Goal: Task Accomplishment & Management: Complete application form

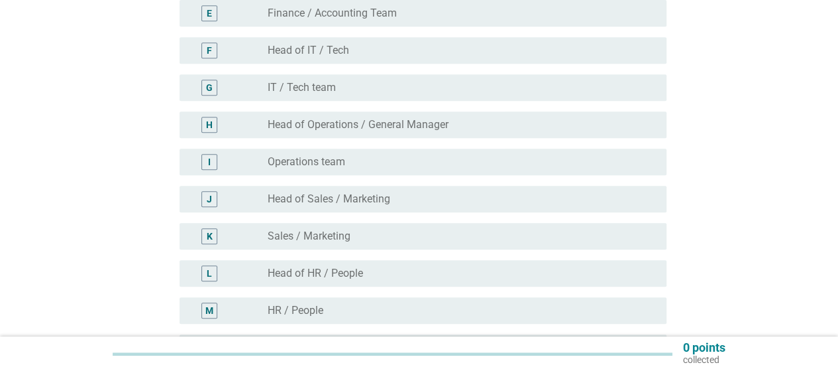
scroll to position [331, 0]
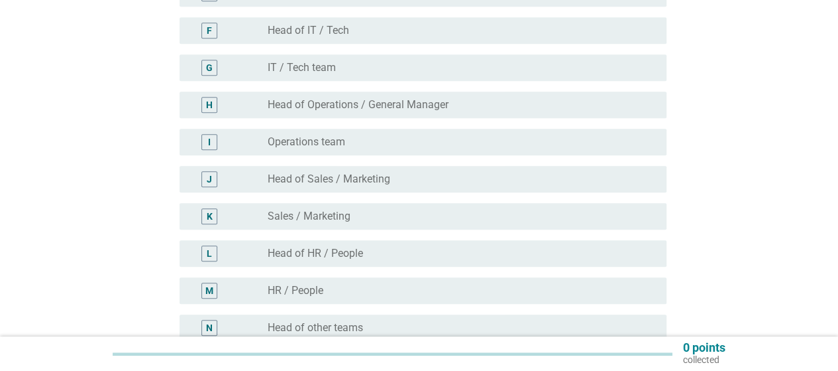
click at [432, 216] on div "radio_button_unchecked Sales / Marketing" at bounding box center [457, 215] width 378 height 13
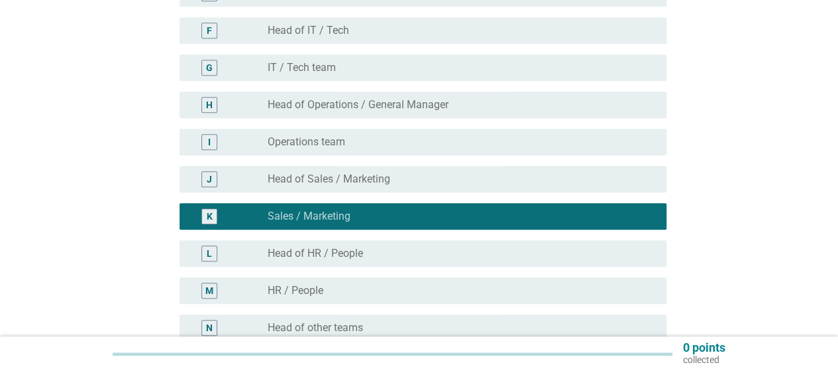
scroll to position [549, 0]
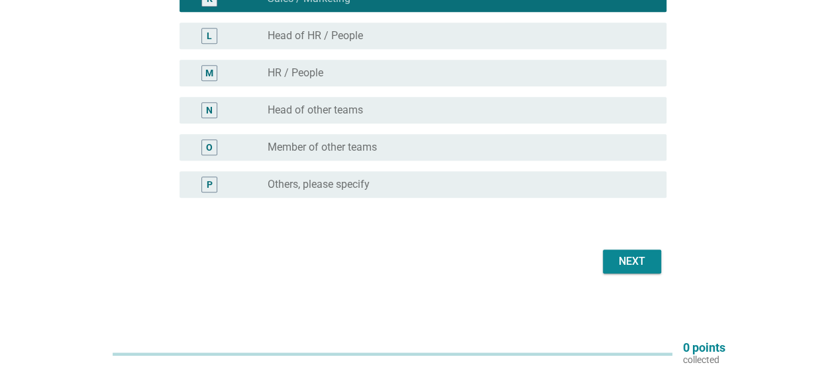
click at [620, 267] on div "Next" at bounding box center [632, 261] width 37 height 16
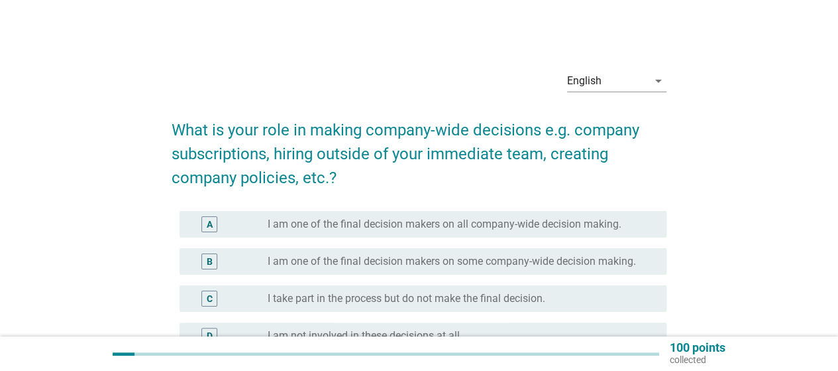
scroll to position [66, 0]
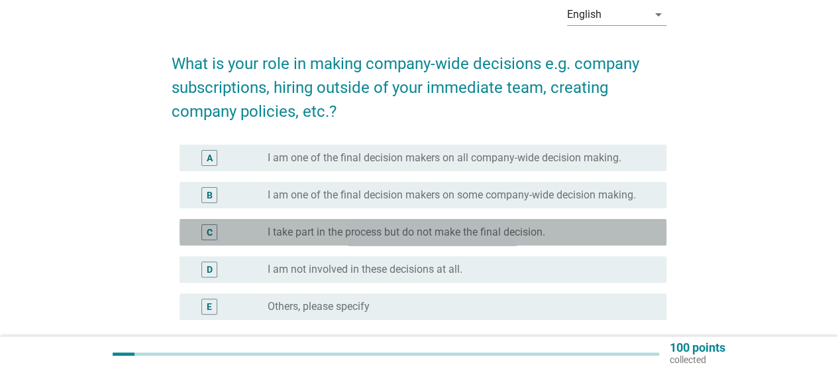
click at [424, 232] on label "I take part in the process but do not make the final decision." at bounding box center [407, 231] width 278 height 13
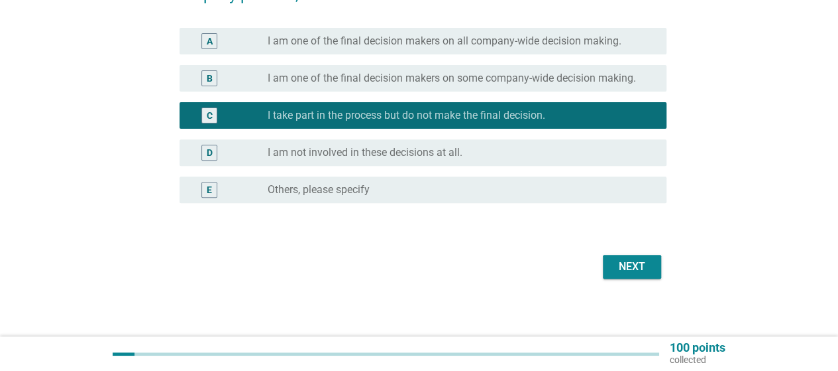
scroll to position [188, 0]
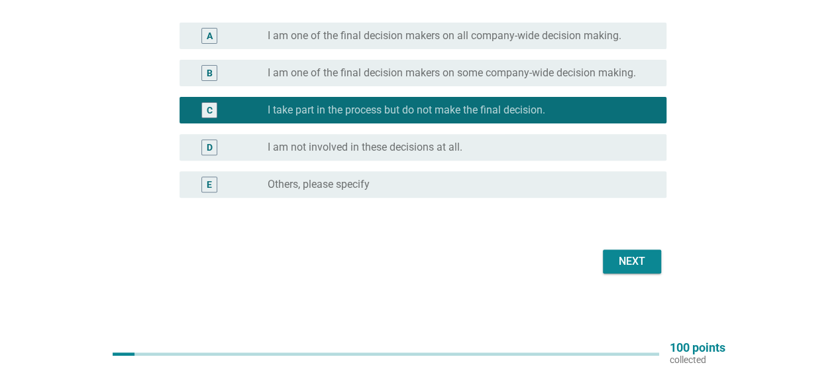
click at [632, 262] on div "Next" at bounding box center [632, 261] width 37 height 16
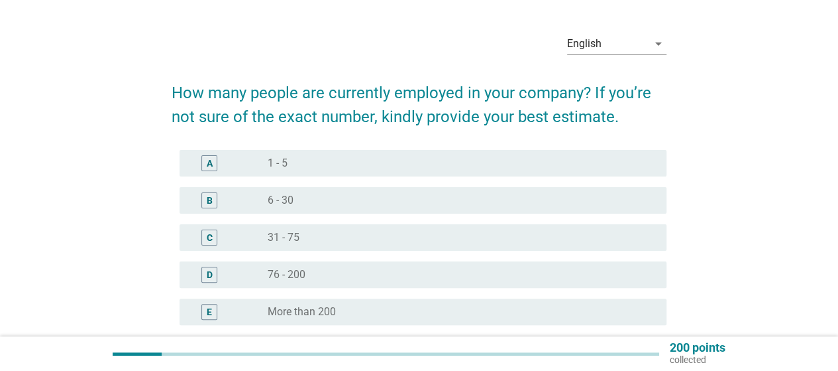
scroll to position [66, 0]
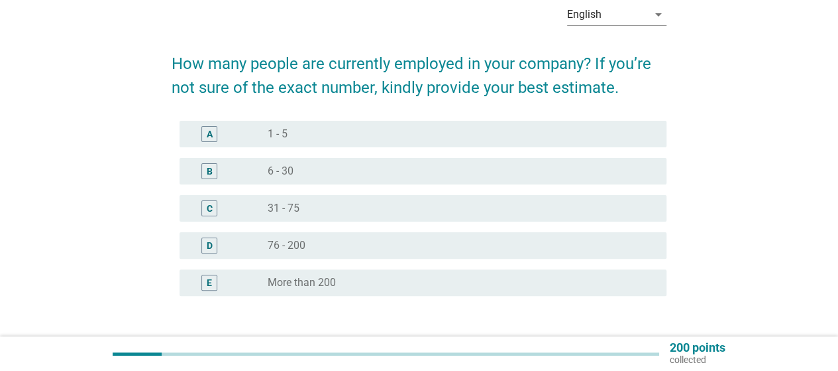
click at [403, 210] on div "radio_button_unchecked 31 - 75" at bounding box center [457, 207] width 378 height 13
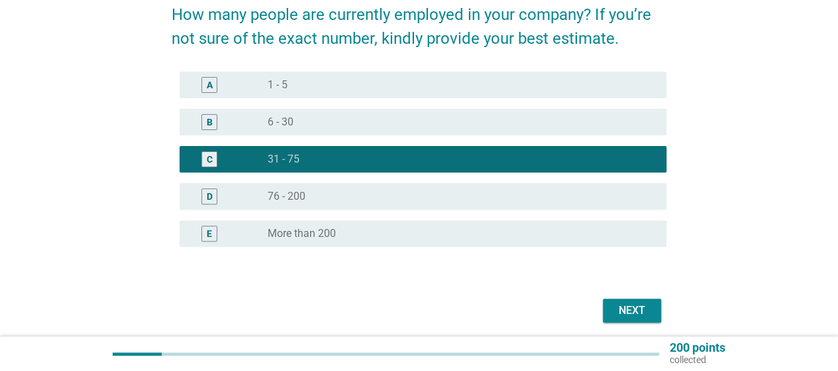
scroll to position [164, 0]
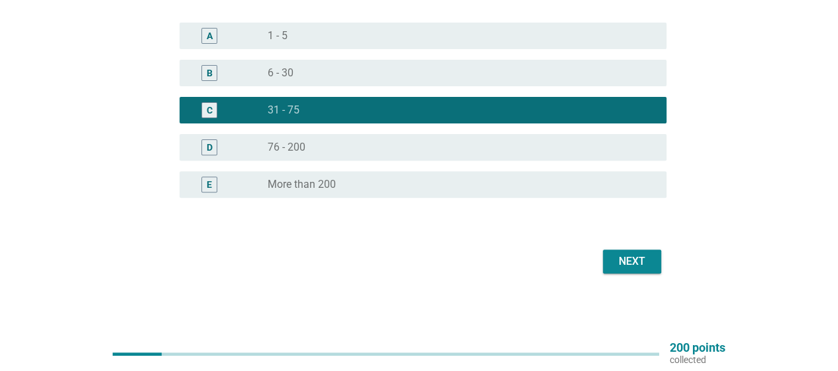
click at [654, 267] on button "Next" at bounding box center [632, 261] width 58 height 24
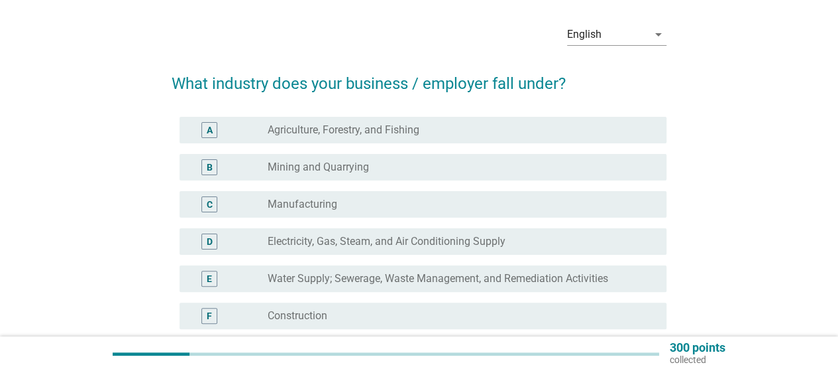
scroll to position [66, 0]
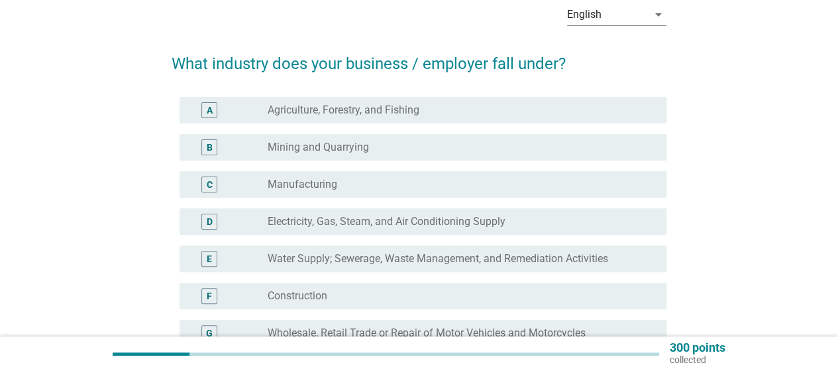
click at [460, 185] on div "radio_button_unchecked Manufacturing" at bounding box center [457, 184] width 378 height 13
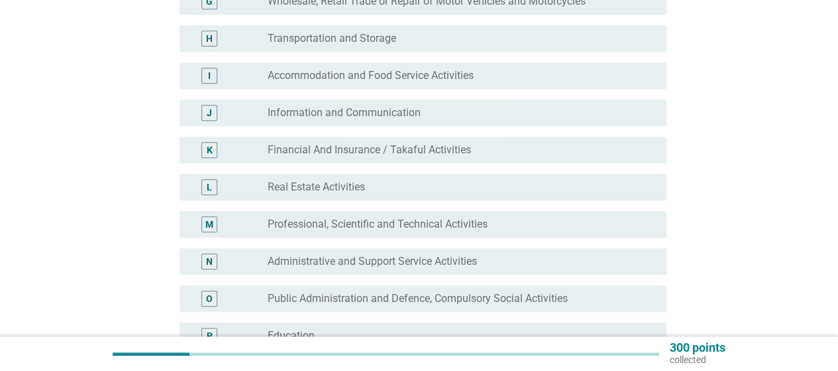
scroll to position [331, 0]
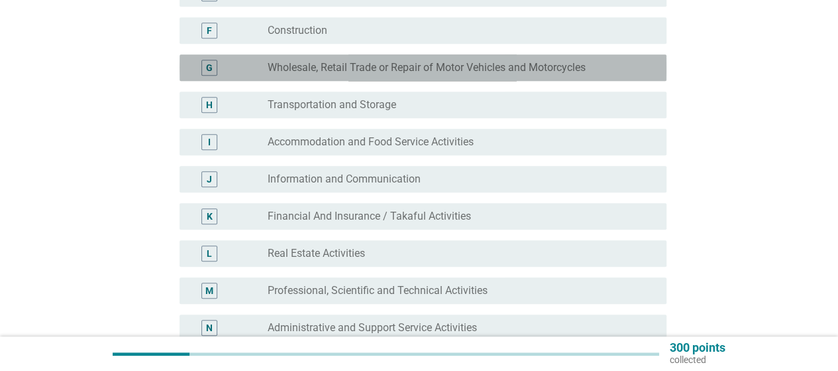
click at [493, 62] on label "Wholesale, Retail Trade or Repair of Motor Vehicles and Motorcycles" at bounding box center [427, 67] width 318 height 13
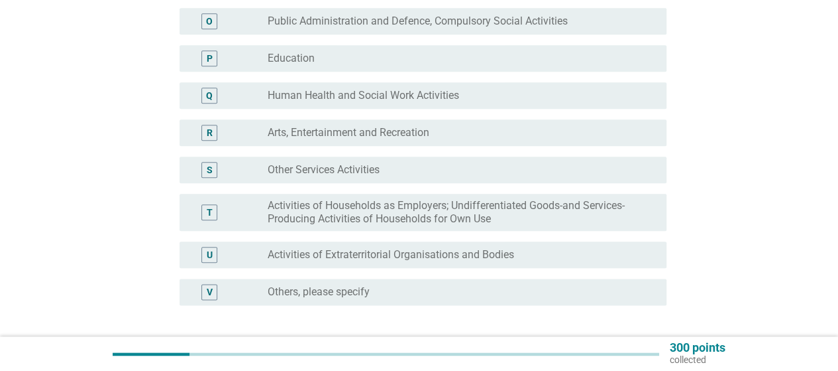
scroll to position [729, 0]
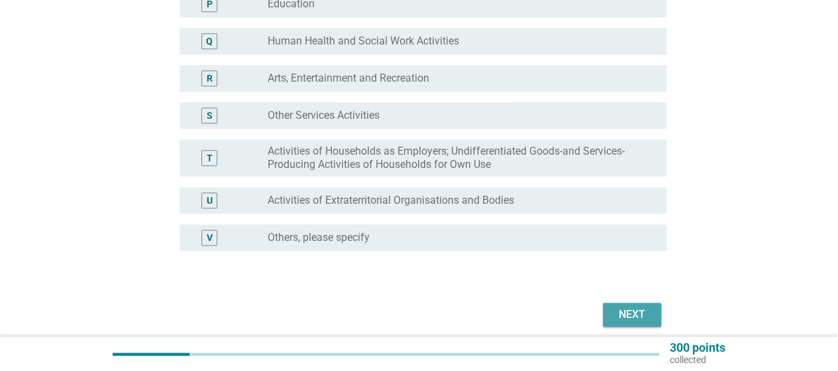
click at [648, 304] on button "Next" at bounding box center [632, 314] width 58 height 24
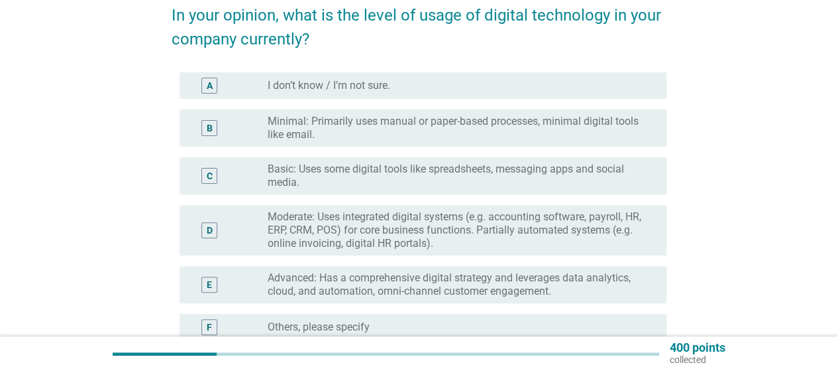
scroll to position [133, 0]
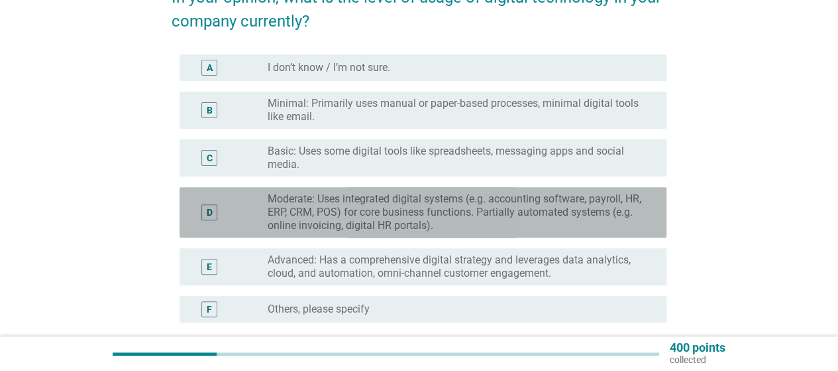
click at [412, 208] on label "Moderate: Uses integrated digital systems (e.g. accounting software, payroll, H…" at bounding box center [457, 212] width 378 height 40
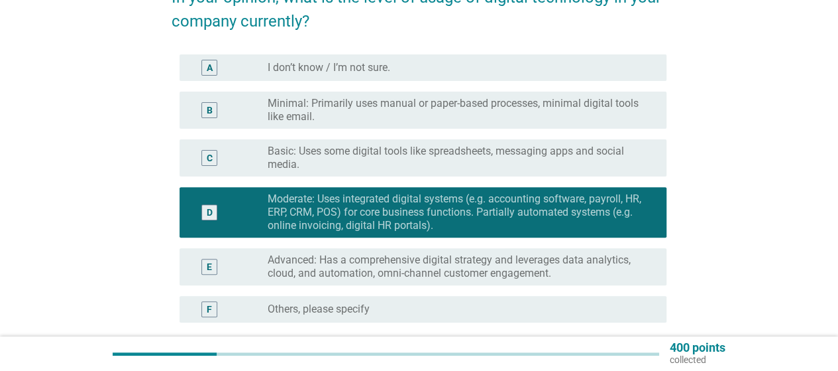
drag, startPoint x: 545, startPoint y: 166, endPoint x: 575, endPoint y: 188, distance: 37.0
click at [545, 165] on label "Basic: Uses some digital tools like spreadsheets, messaging apps and social med…" at bounding box center [457, 157] width 378 height 27
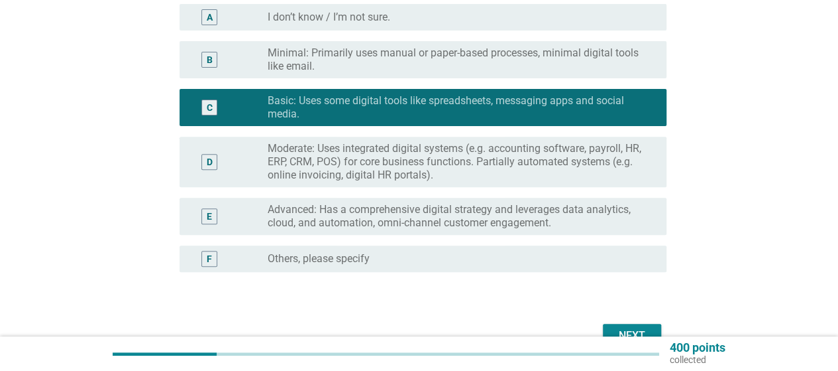
scroll to position [257, 0]
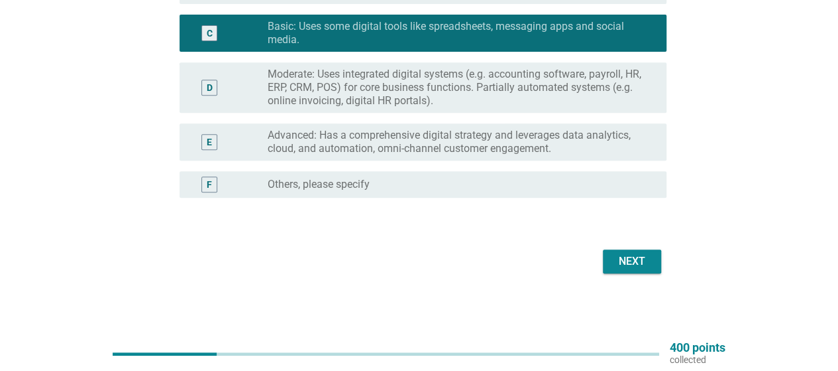
click at [623, 259] on div "Next" at bounding box center [632, 261] width 37 height 16
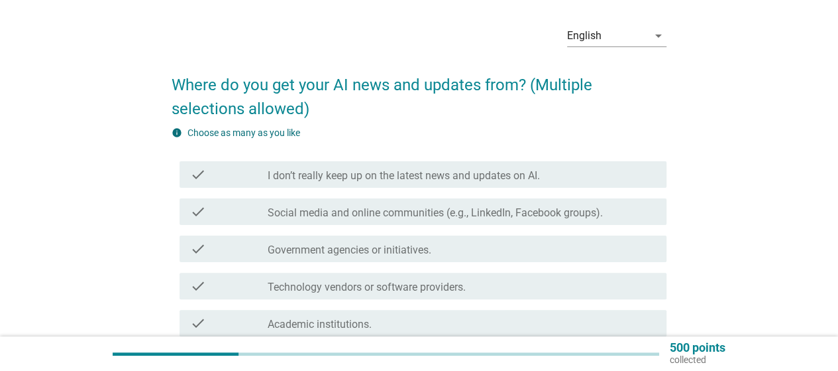
scroll to position [66, 0]
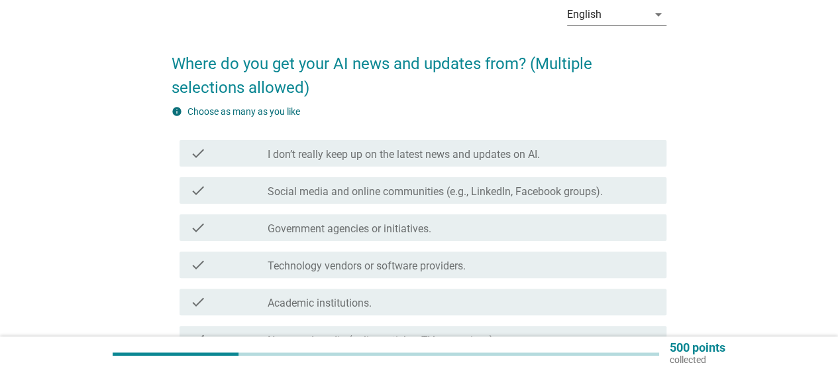
click at [388, 198] on div "check check_box_outline_blank Social media and online communities (e.g., Linked…" at bounding box center [423, 190] width 487 height 27
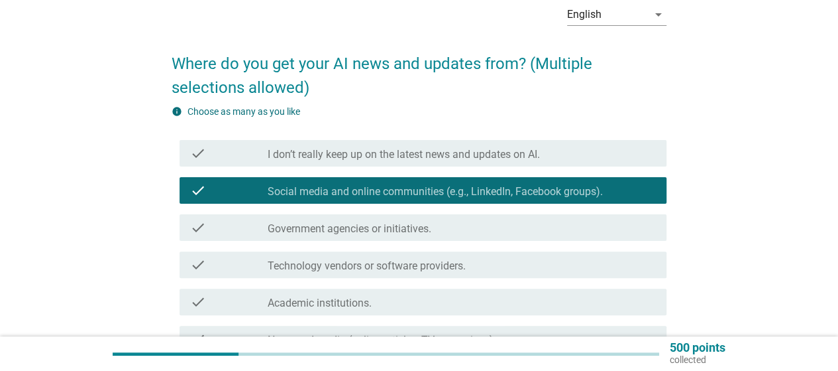
click at [376, 227] on label "Government agencies or initiatives." at bounding box center [350, 228] width 164 height 13
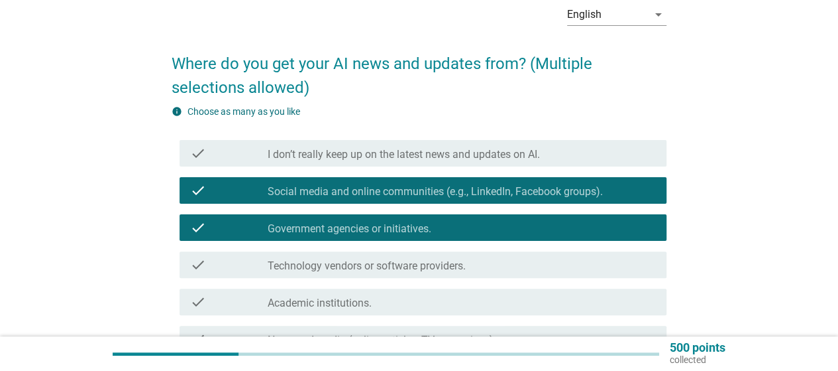
click at [377, 260] on label "Technology vendors or software providers." at bounding box center [367, 265] width 198 height 13
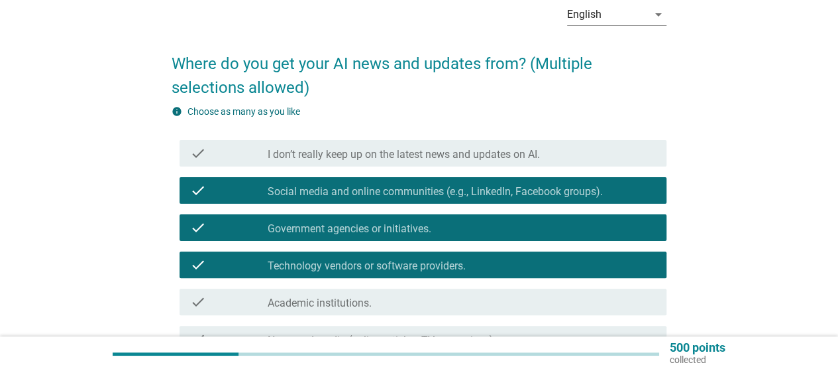
scroll to position [133, 0]
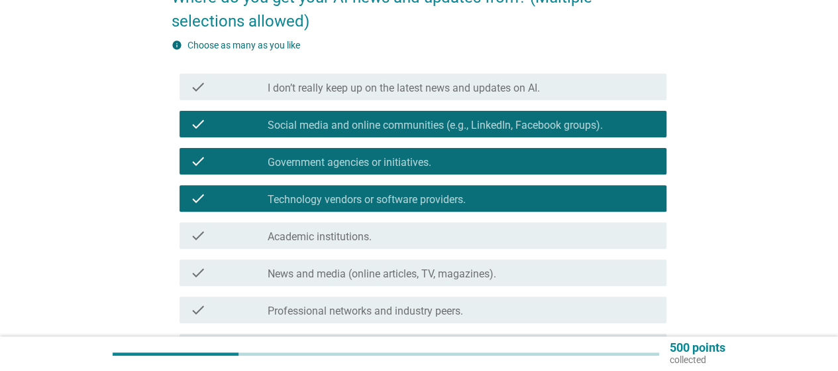
click at [372, 239] on label "Academic institutions." at bounding box center [320, 236] width 104 height 13
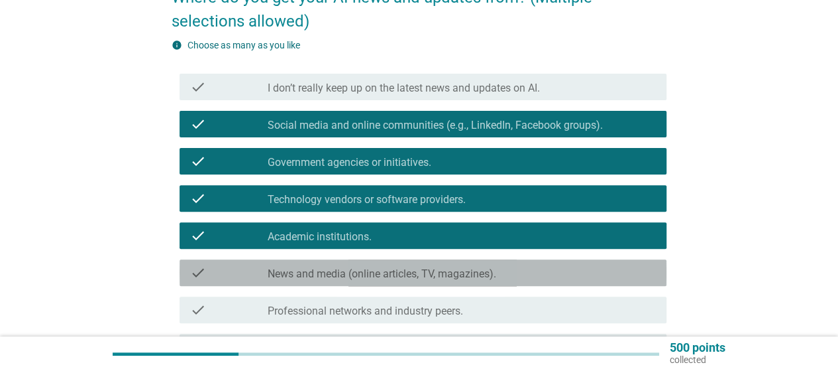
click at [372, 266] on div "check_box_outline_blank News and media (online articles, TV, magazines)." at bounding box center [462, 272] width 388 height 16
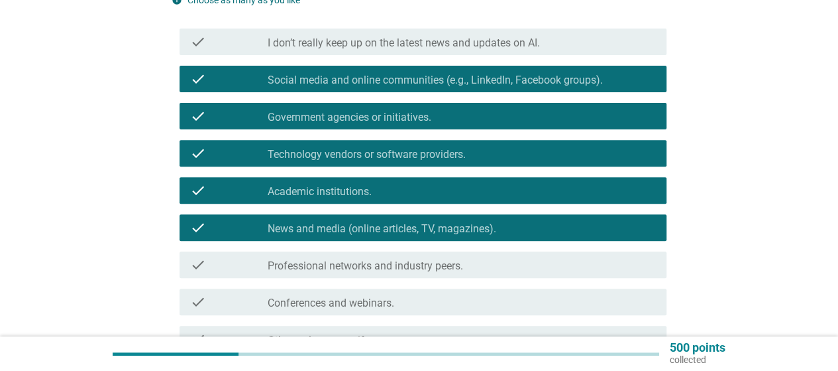
scroll to position [199, 0]
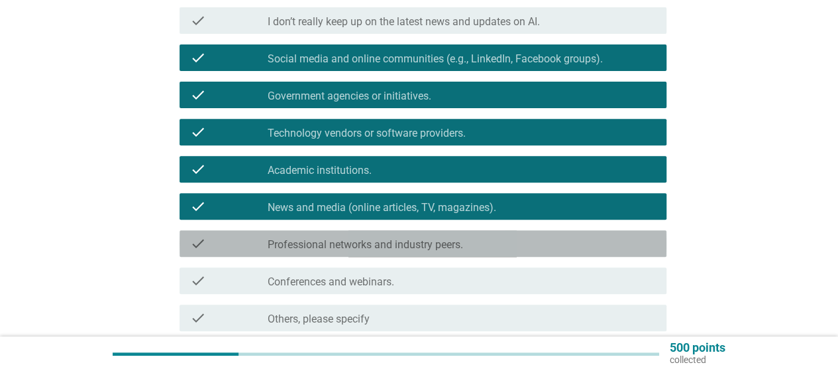
click at [381, 247] on label "Professional networks and industry peers." at bounding box center [366, 244] width 196 height 13
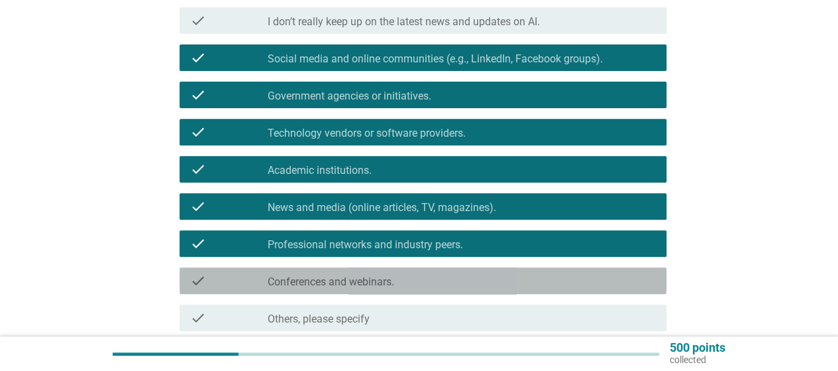
click at [374, 275] on label "Conferences and webinars." at bounding box center [331, 281] width 127 height 13
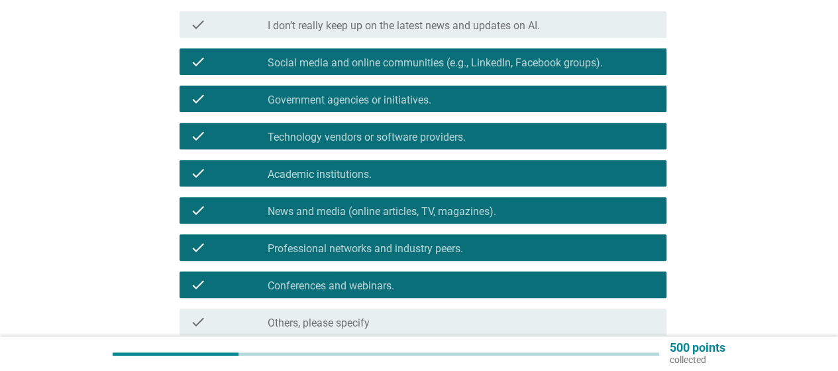
scroll to position [265, 0]
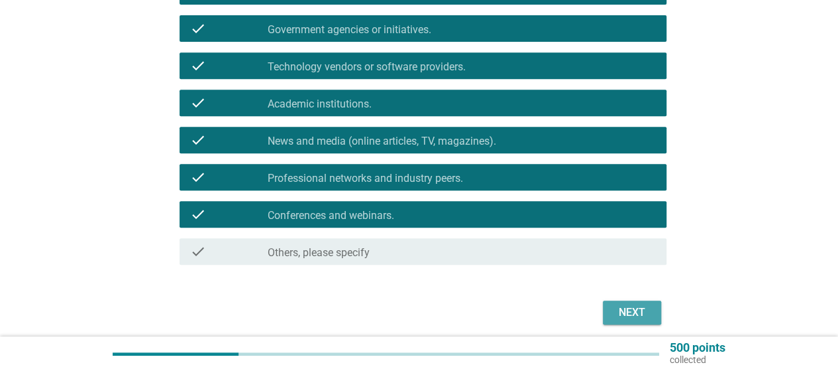
click at [628, 315] on div "Next" at bounding box center [632, 312] width 37 height 16
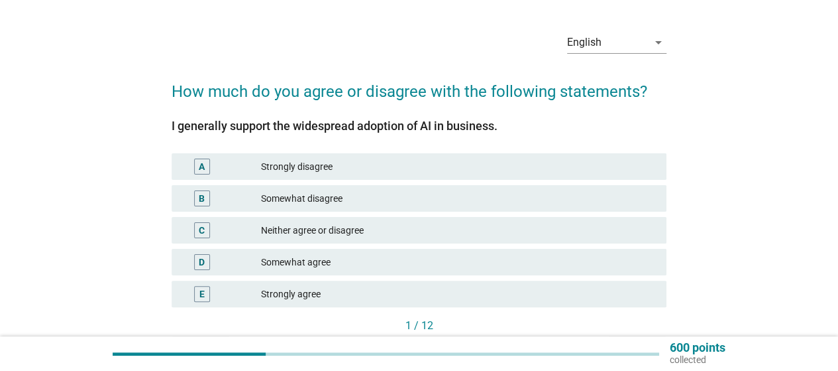
scroll to position [66, 0]
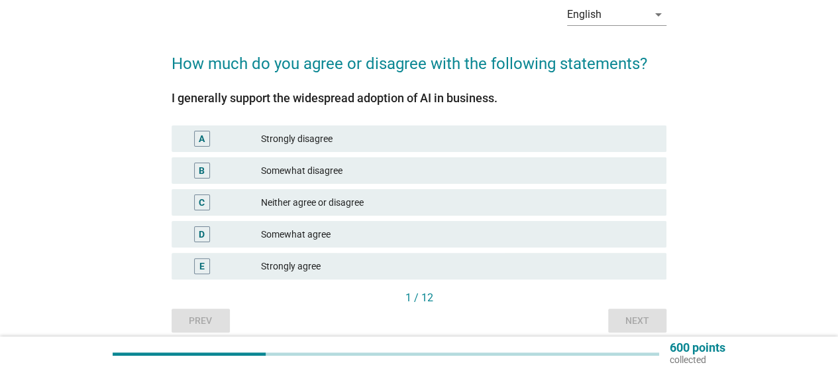
click at [349, 262] on div "Strongly agree" at bounding box center [458, 266] width 395 height 16
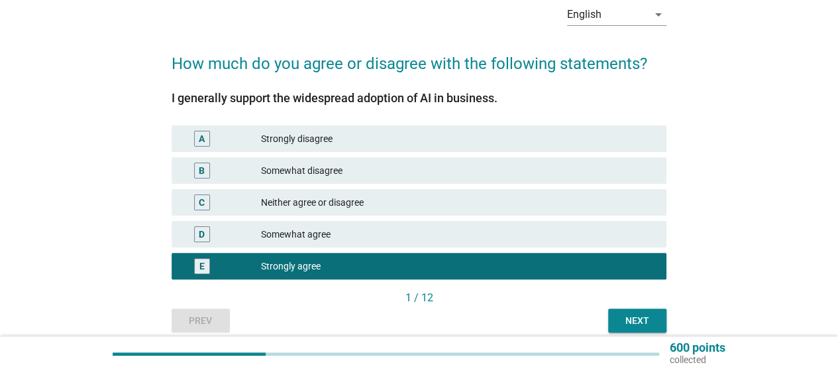
click at [632, 319] on div "Next" at bounding box center [637, 321] width 37 height 14
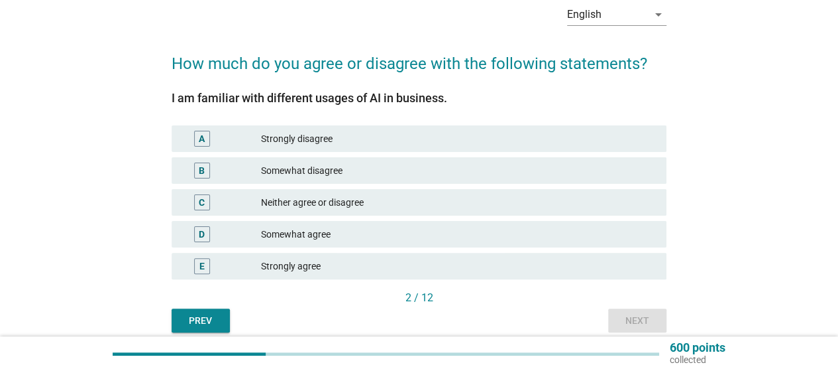
click at [362, 260] on div "Strongly agree" at bounding box center [458, 266] width 395 height 16
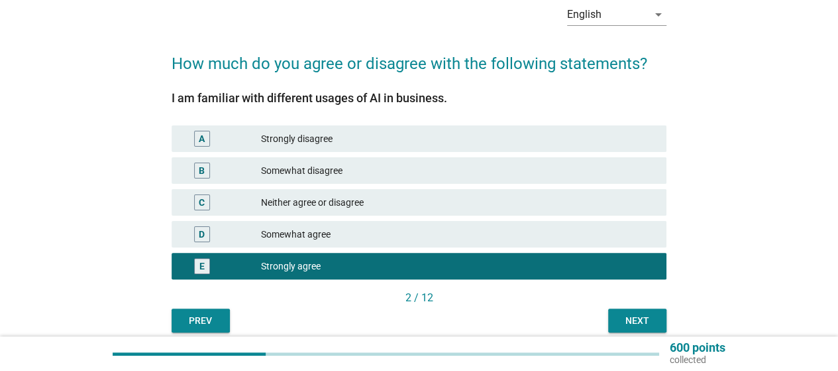
click at [663, 321] on button "Next" at bounding box center [637, 320] width 58 height 24
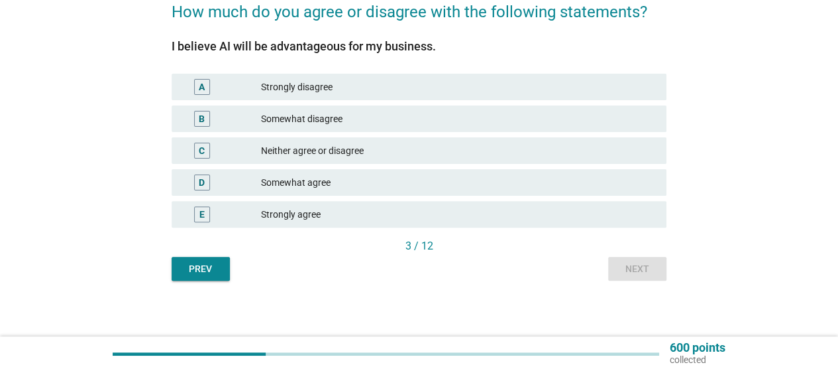
scroll to position [122, 0]
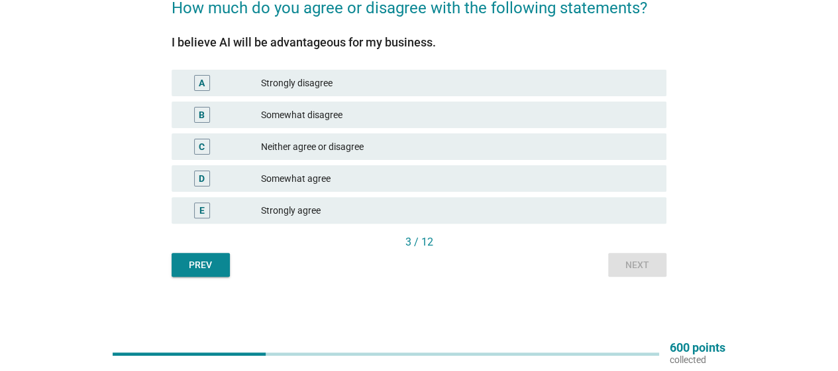
click at [348, 214] on div "Strongly agree" at bounding box center [458, 210] width 395 height 16
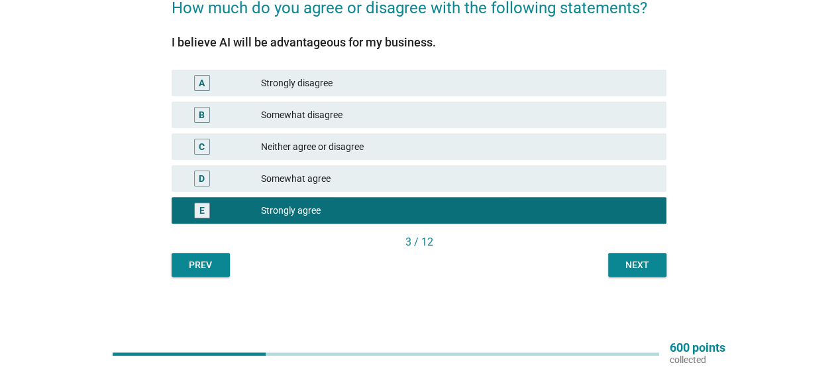
click at [631, 270] on div "Next" at bounding box center [637, 265] width 37 height 14
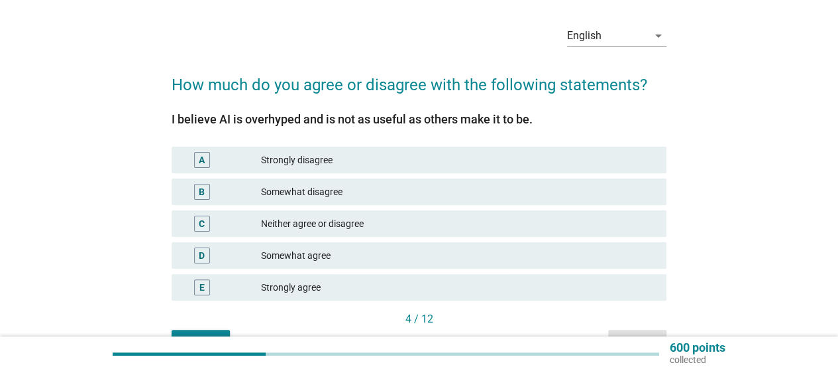
scroll to position [66, 0]
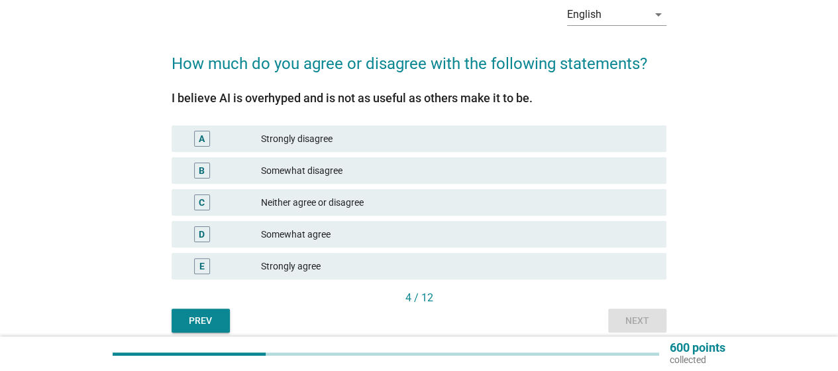
click at [379, 170] on div "Somewhat disagree" at bounding box center [458, 170] width 395 height 16
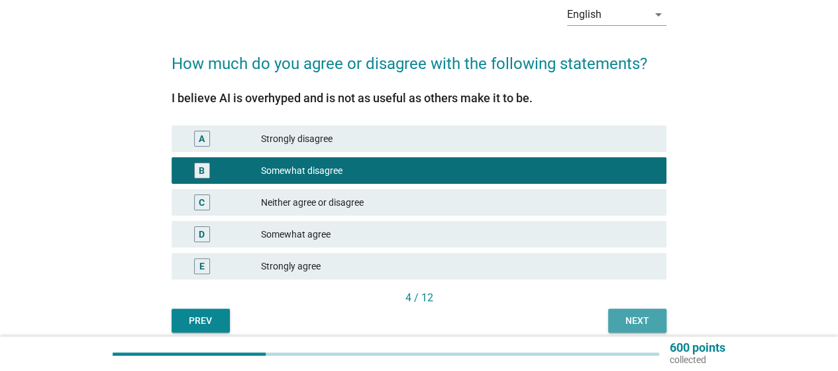
click at [630, 325] on div "Next" at bounding box center [637, 321] width 37 height 14
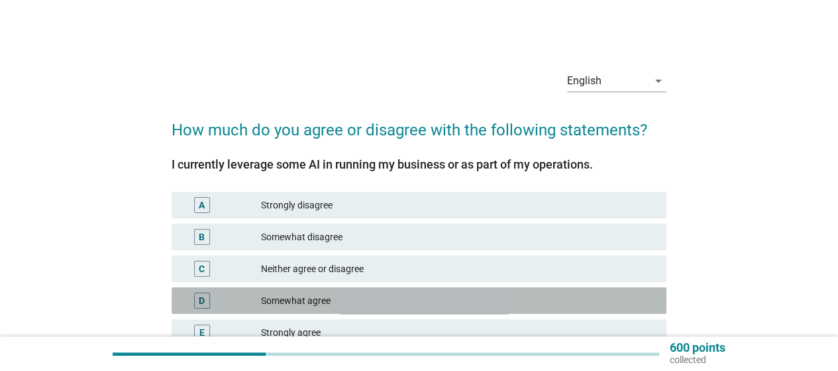
drag, startPoint x: 361, startPoint y: 297, endPoint x: 420, endPoint y: 301, distance: 58.5
click at [361, 298] on div "Somewhat agree" at bounding box center [458, 300] width 395 height 16
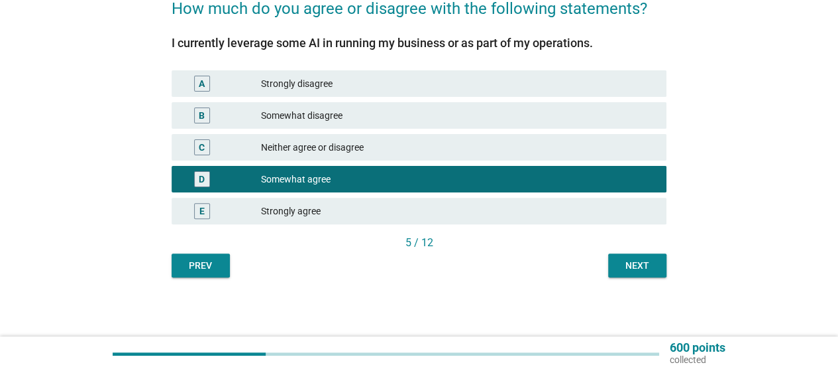
scroll to position [122, 0]
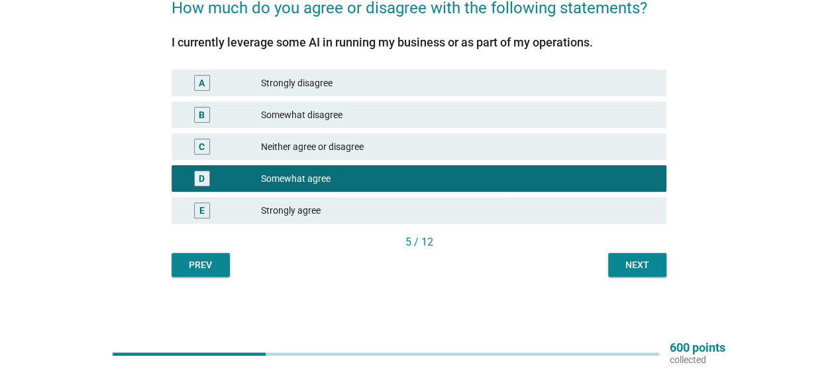
click at [636, 248] on div "5 / 12" at bounding box center [419, 242] width 495 height 16
click at [632, 268] on div "Next" at bounding box center [637, 265] width 37 height 14
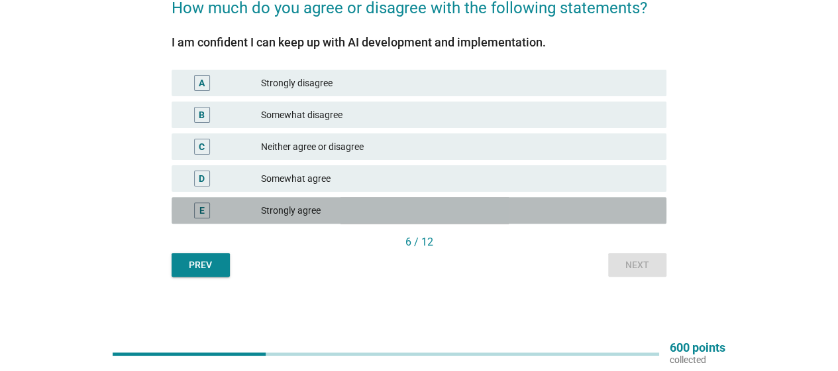
click at [340, 217] on div "Strongly agree" at bounding box center [458, 210] width 395 height 16
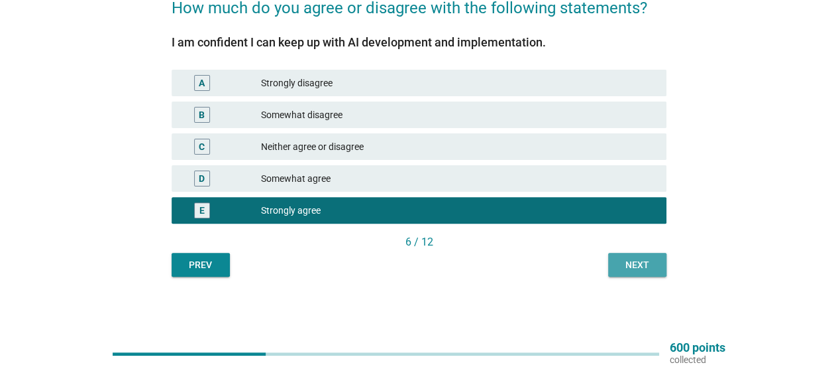
click at [618, 264] on button "Next" at bounding box center [637, 265] width 58 height 24
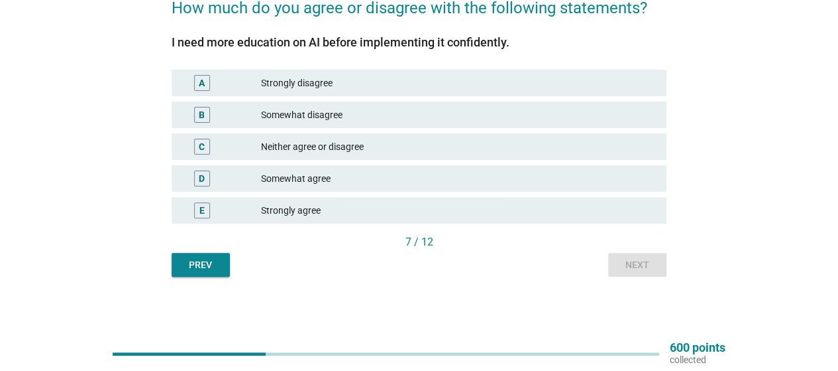
click at [338, 213] on div "Strongly agree" at bounding box center [458, 210] width 395 height 16
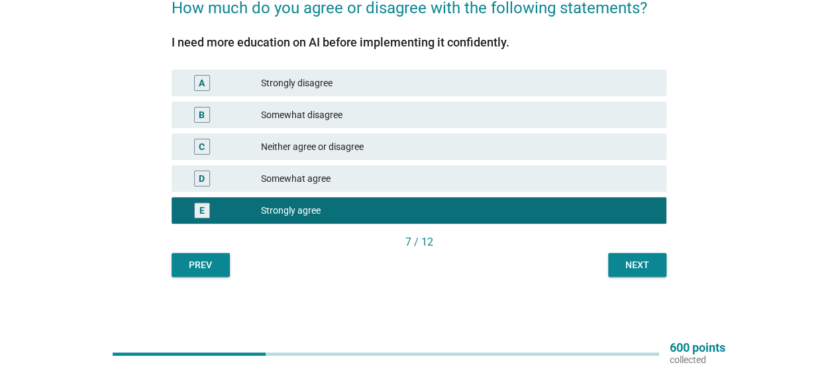
click at [661, 272] on button "Next" at bounding box center [637, 265] width 58 height 24
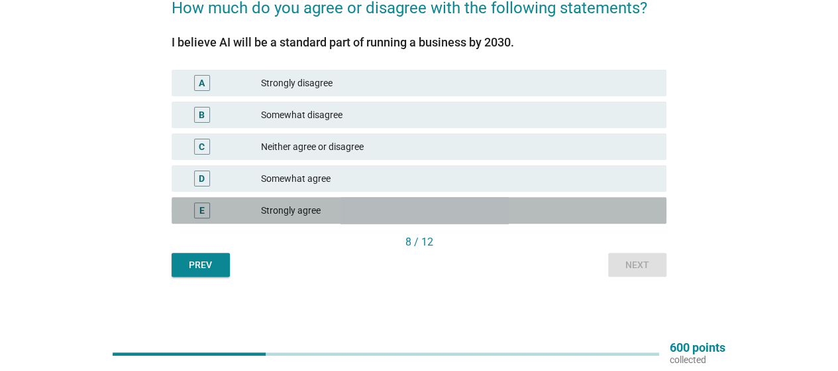
click at [378, 211] on div "Strongly agree" at bounding box center [458, 210] width 395 height 16
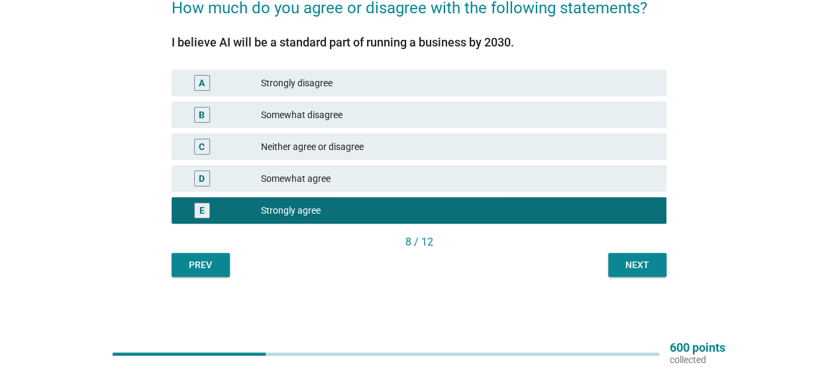
click at [687, 266] on div "English arrow_drop_down How much do you agree or disagree with the following st…" at bounding box center [419, 107] width 775 height 360
click at [615, 266] on button "Next" at bounding box center [637, 265] width 58 height 24
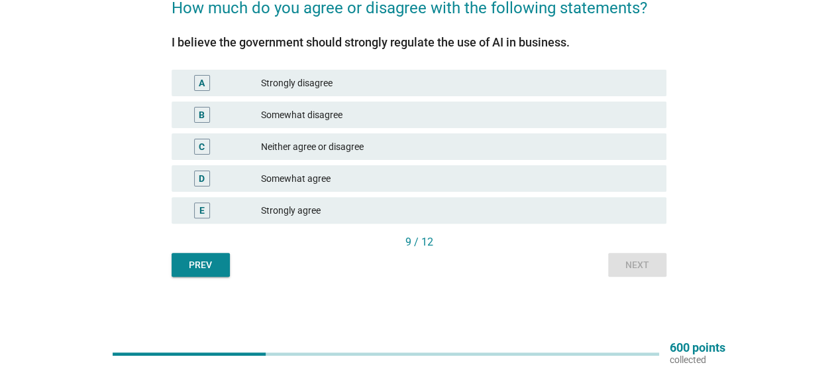
click at [362, 197] on div "E Strongly agree" at bounding box center [419, 210] width 495 height 27
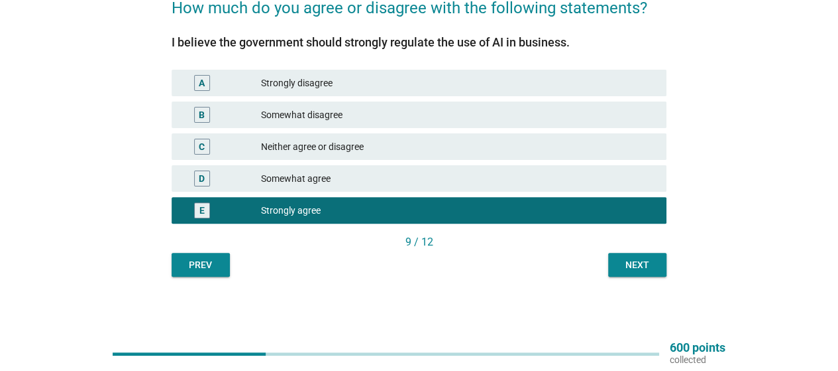
click at [631, 266] on div "Next" at bounding box center [637, 265] width 37 height 14
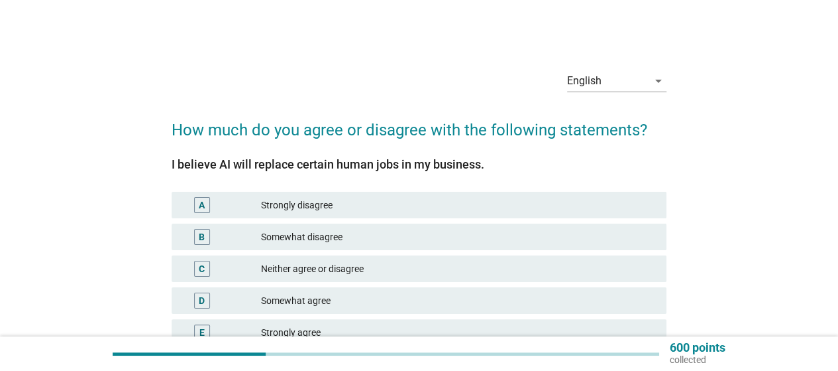
scroll to position [66, 0]
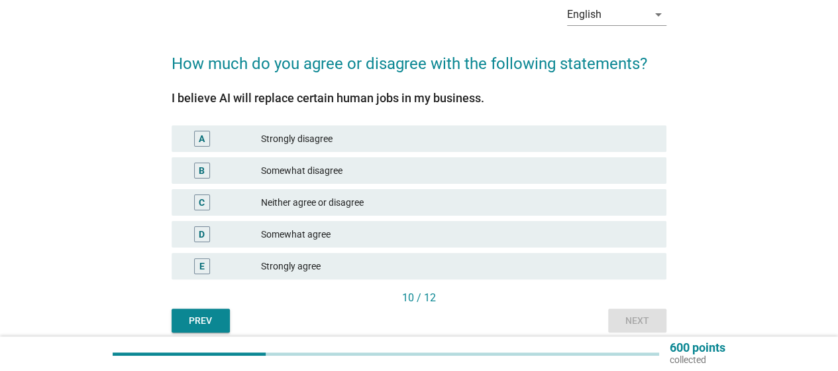
click at [396, 255] on div "E Strongly agree" at bounding box center [419, 266] width 495 height 27
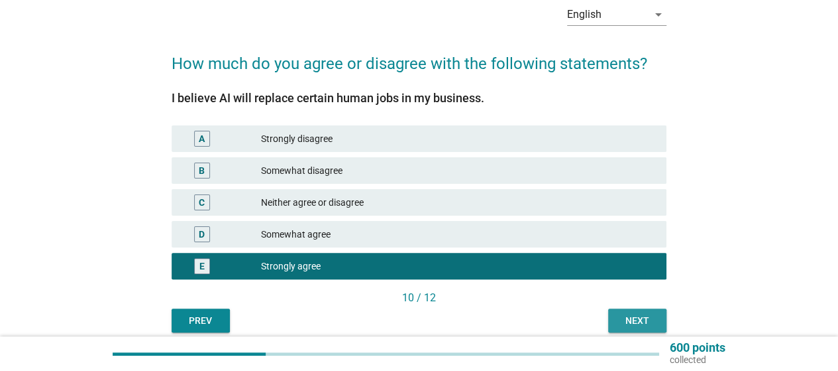
click at [610, 308] on button "Next" at bounding box center [637, 320] width 58 height 24
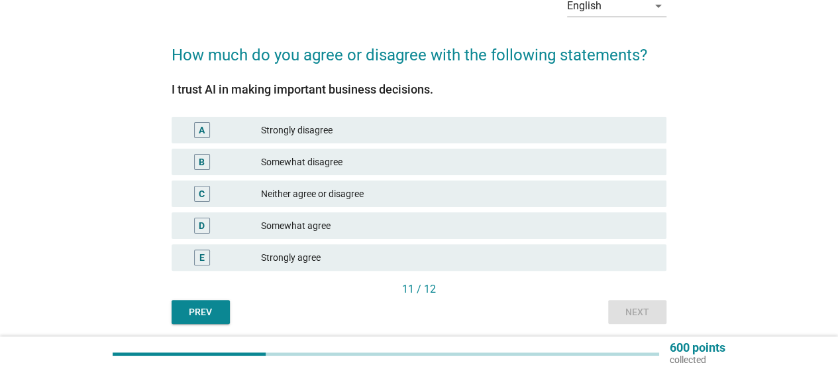
scroll to position [122, 0]
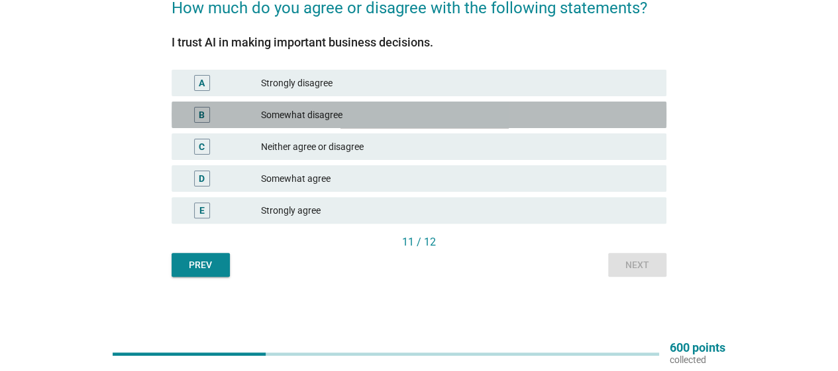
click at [343, 118] on div "Somewhat disagree" at bounding box center [458, 115] width 395 height 16
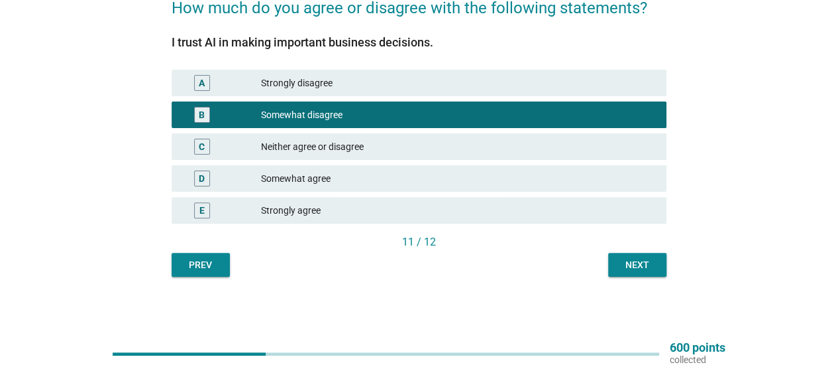
click at [632, 264] on div "Next" at bounding box center [637, 265] width 37 height 14
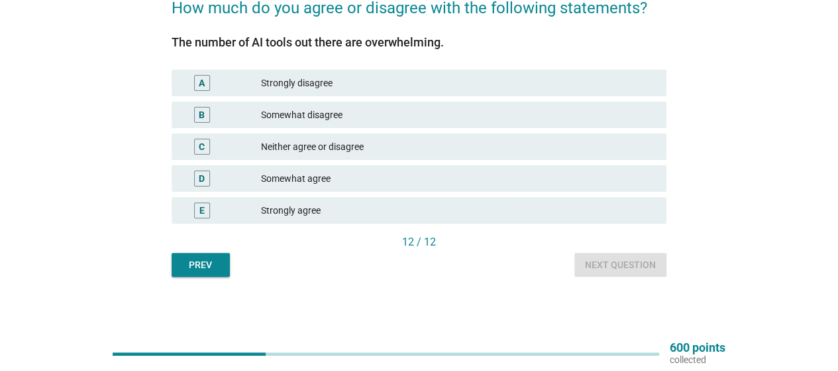
click at [336, 207] on div "Strongly agree" at bounding box center [458, 210] width 395 height 16
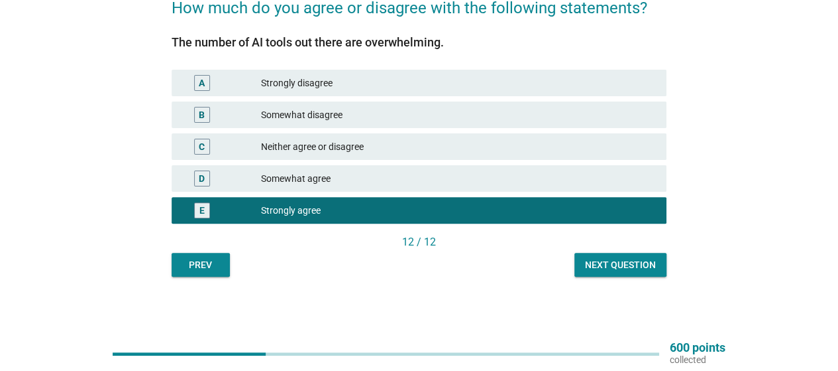
click at [635, 270] on div "Next question" at bounding box center [620, 265] width 71 height 14
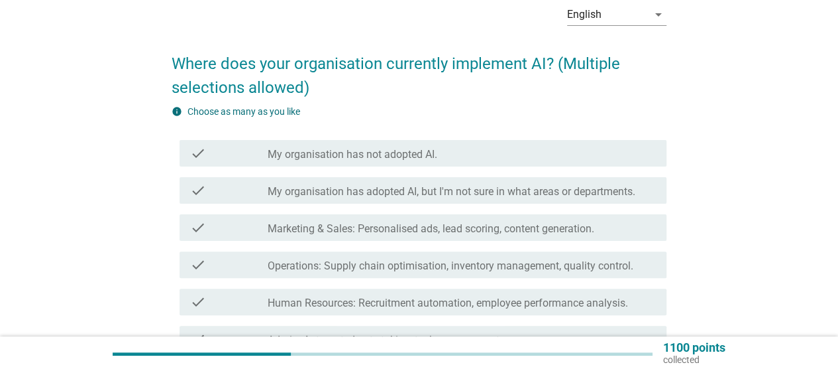
scroll to position [133, 0]
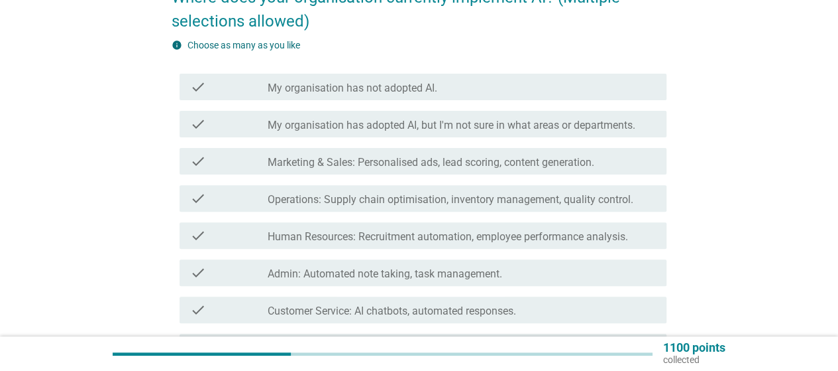
click at [431, 204] on label "Operations: Supply chain optimisation, inventory management, quality control." at bounding box center [451, 199] width 366 height 13
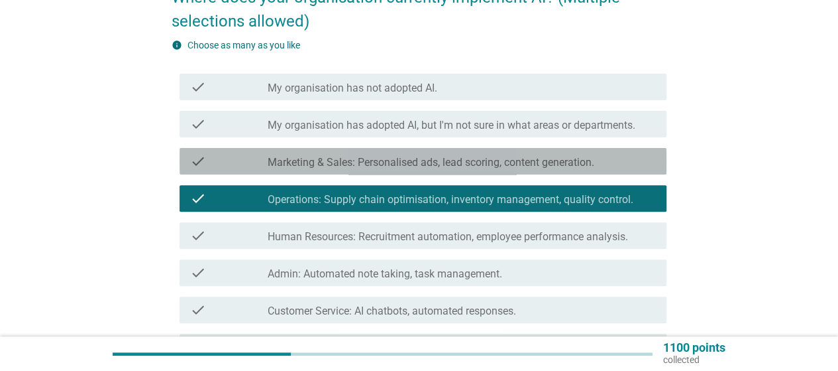
click at [402, 165] on label "Marketing & Sales: Personalised ads, lead scoring, content generation." at bounding box center [431, 162] width 327 height 13
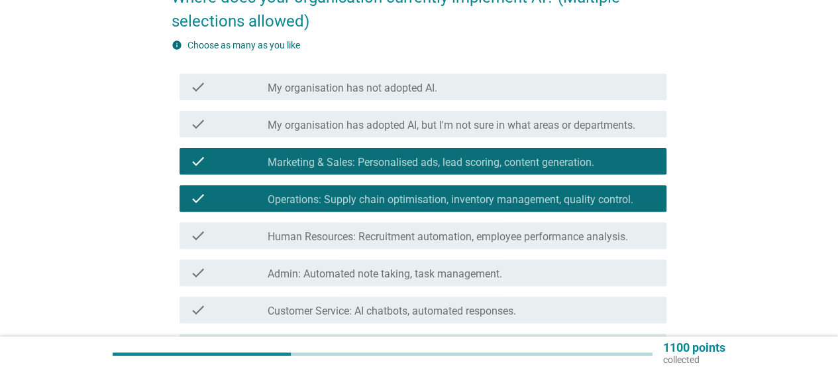
click at [406, 240] on label "Human Resources: Recruitment automation, employee performance analysis." at bounding box center [448, 236] width 361 height 13
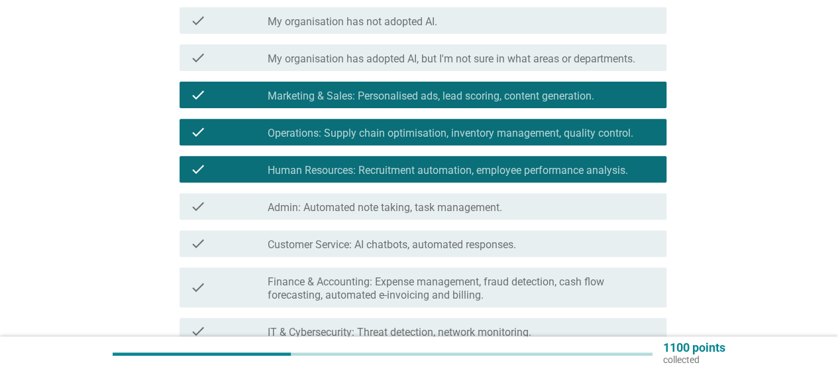
click at [380, 212] on label "Admin: Automated note taking, task management." at bounding box center [385, 207] width 235 height 13
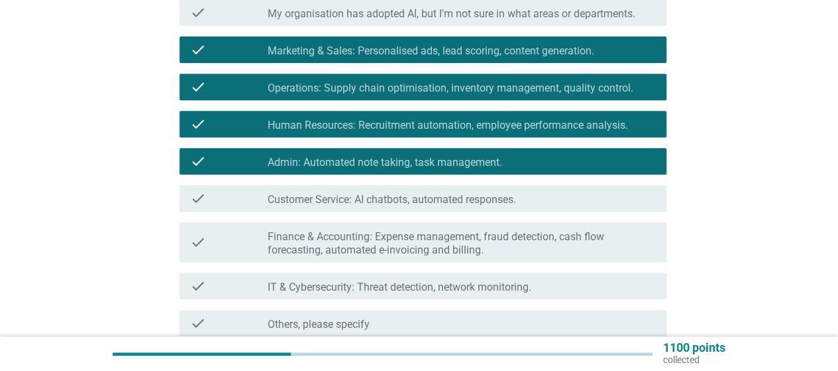
scroll to position [265, 0]
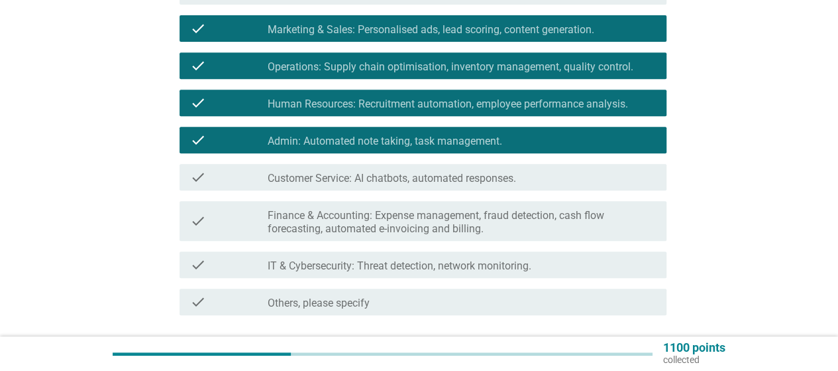
click at [372, 177] on label "Customer Service: AI chatbots, automated responses." at bounding box center [392, 178] width 249 height 13
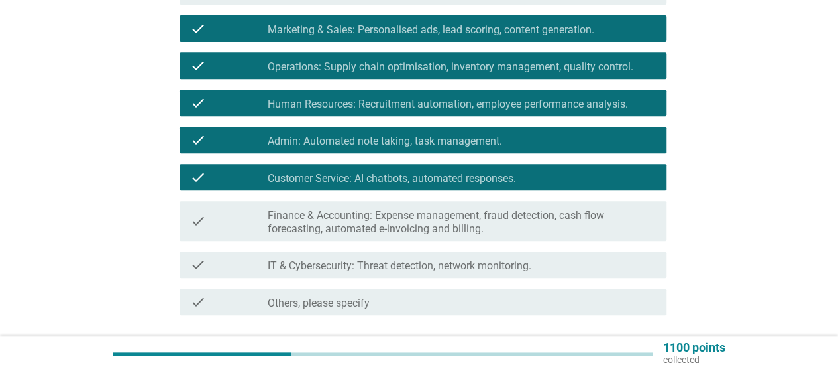
click at [363, 229] on label "Finance & Accounting: Expense management, fraud detection, cash flow forecastin…" at bounding box center [462, 222] width 388 height 27
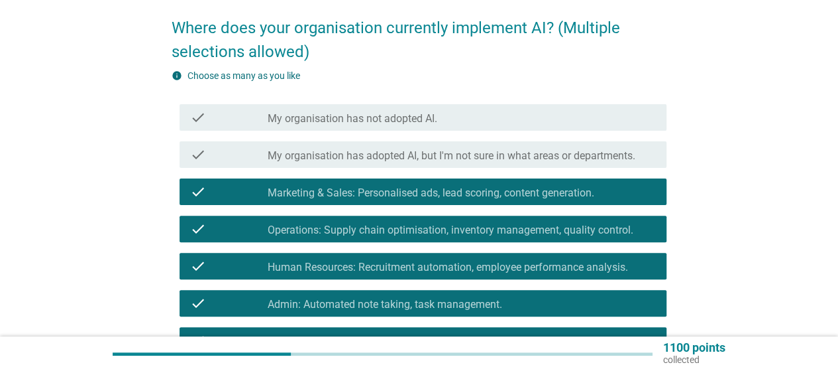
scroll to position [367, 0]
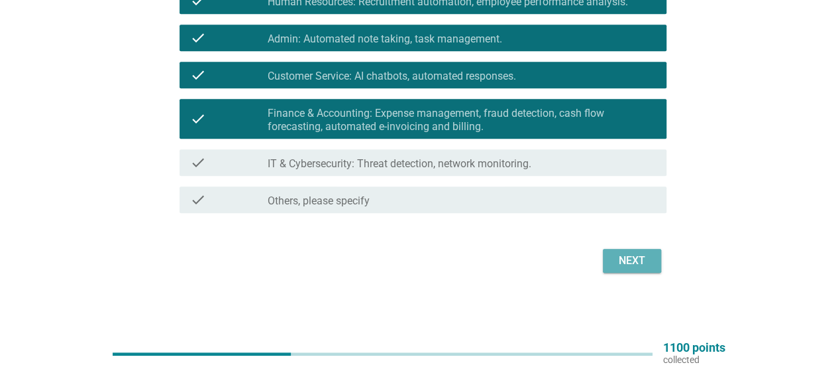
click at [622, 251] on button "Next" at bounding box center [632, 261] width 58 height 24
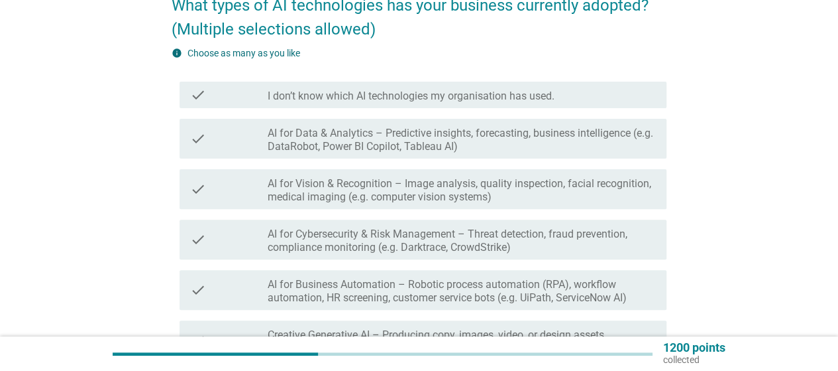
scroll to position [133, 0]
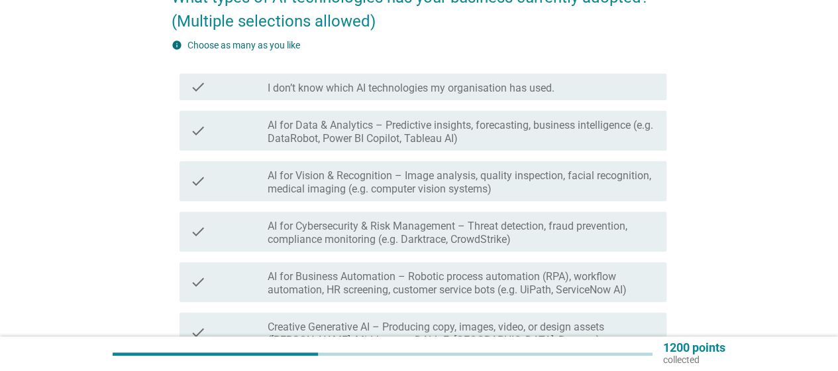
click at [402, 281] on label "AI for Business Automation – Robotic process automation (RPA), workflow automat…" at bounding box center [462, 283] width 388 height 27
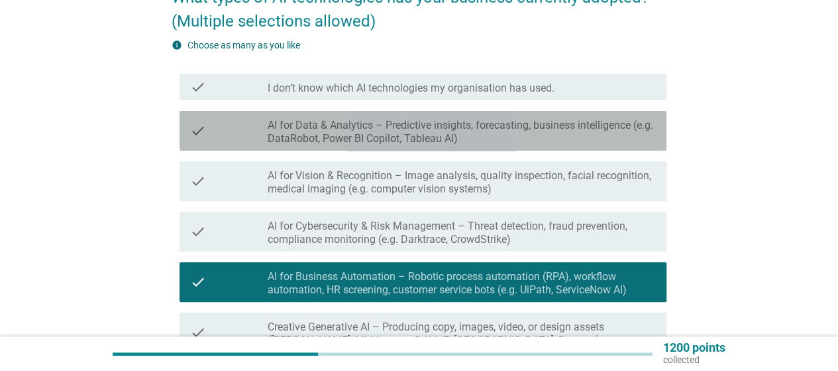
click at [448, 140] on label "AI for Data & Analytics – Predictive insights, forecasting, business intelligen…" at bounding box center [462, 132] width 388 height 27
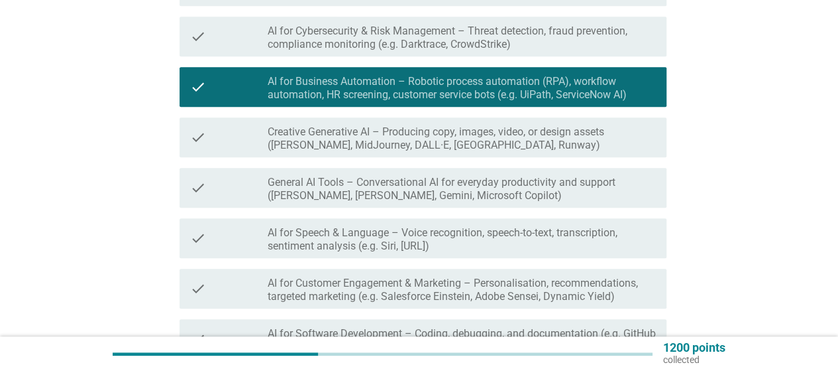
scroll to position [331, 0]
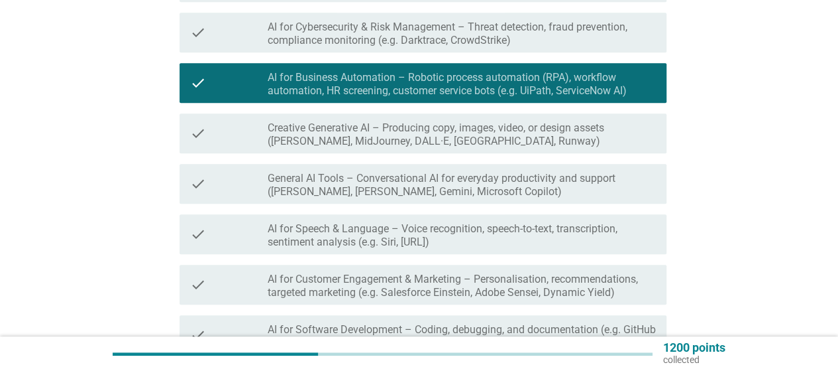
click at [433, 197] on label "General AI Tools – Conversational AI for everyday productivity and support ([PE…" at bounding box center [462, 185] width 388 height 27
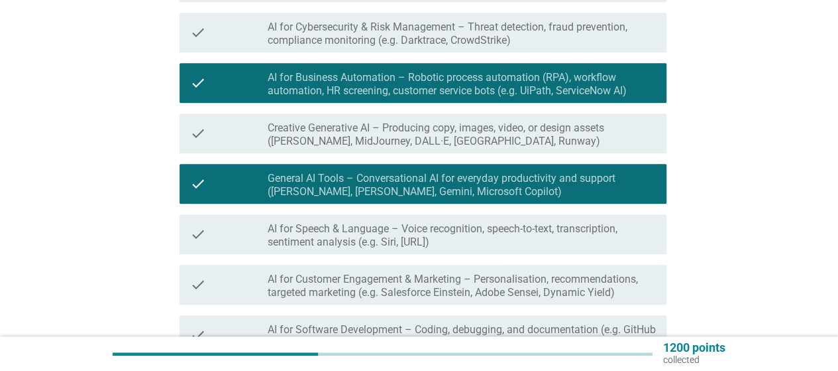
scroll to position [398, 0]
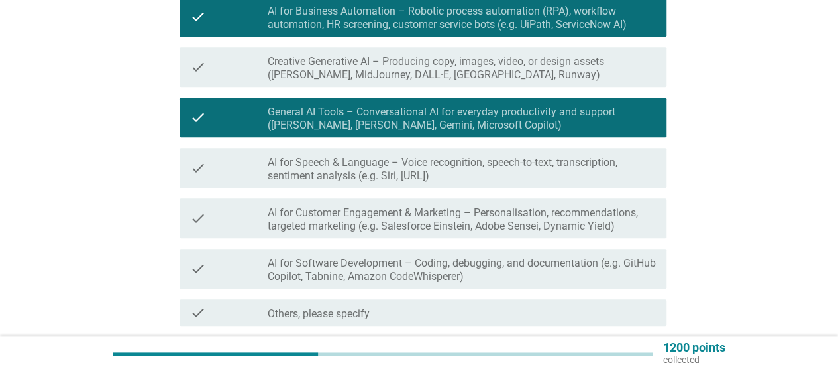
click at [402, 233] on div "check check_box_outline_blank AI for Customer Engagement & Marketing – Personal…" at bounding box center [423, 218] width 487 height 40
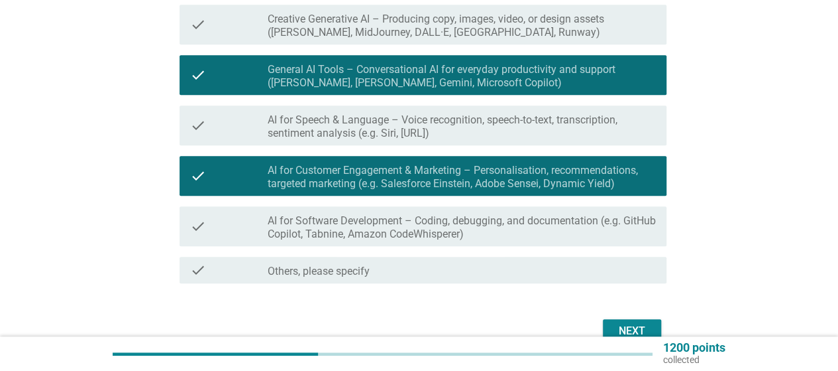
scroll to position [510, 0]
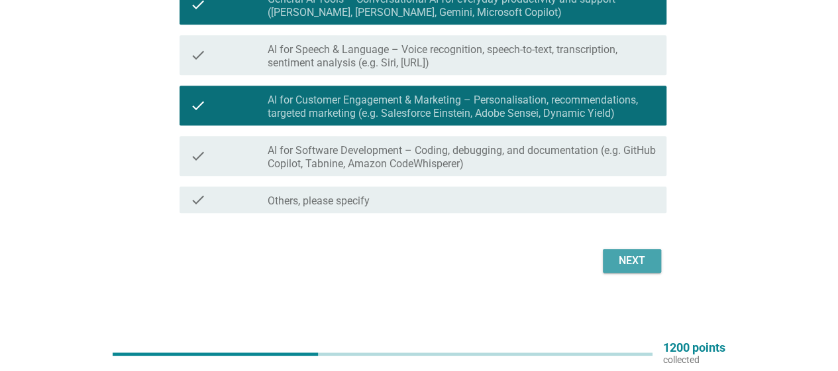
click at [632, 253] on div "Next" at bounding box center [632, 261] width 37 height 16
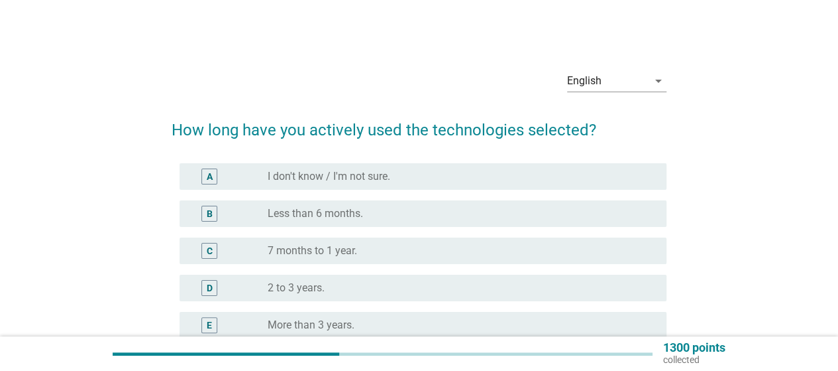
click at [358, 266] on div "C radio_button_unchecked 7 months to 1 year." at bounding box center [419, 250] width 495 height 37
click at [362, 249] on div "radio_button_unchecked 7 months to 1 year." at bounding box center [457, 250] width 378 height 13
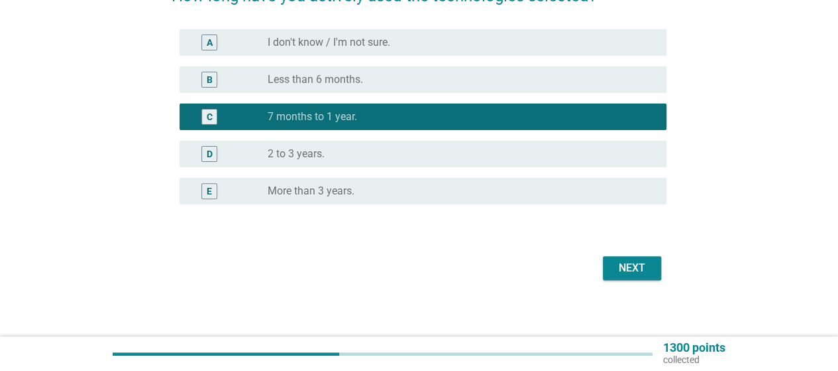
scroll to position [141, 0]
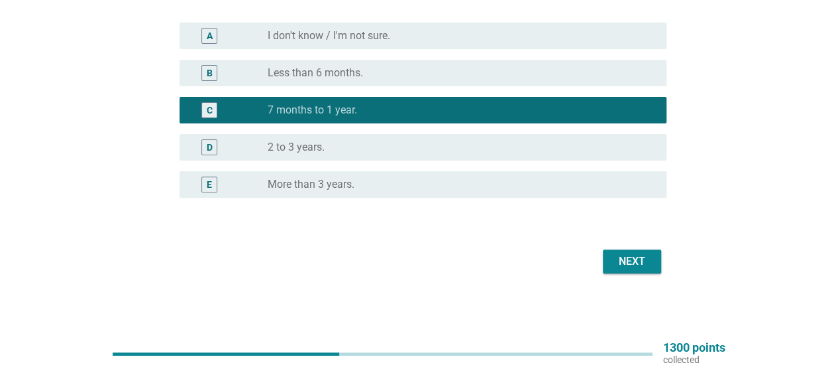
click at [640, 262] on div "Next" at bounding box center [632, 261] width 37 height 16
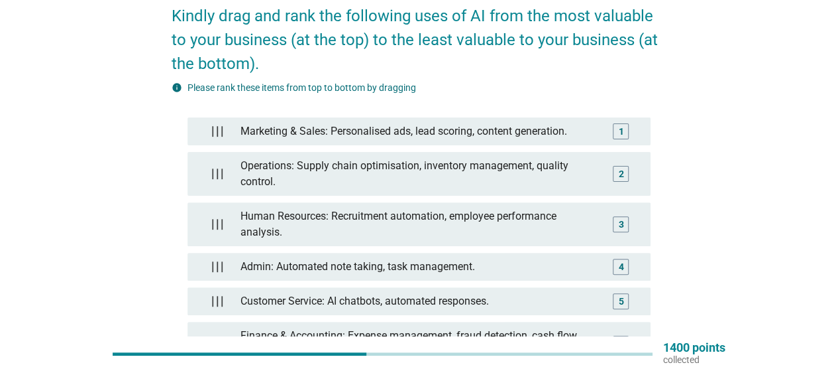
scroll to position [89, 0]
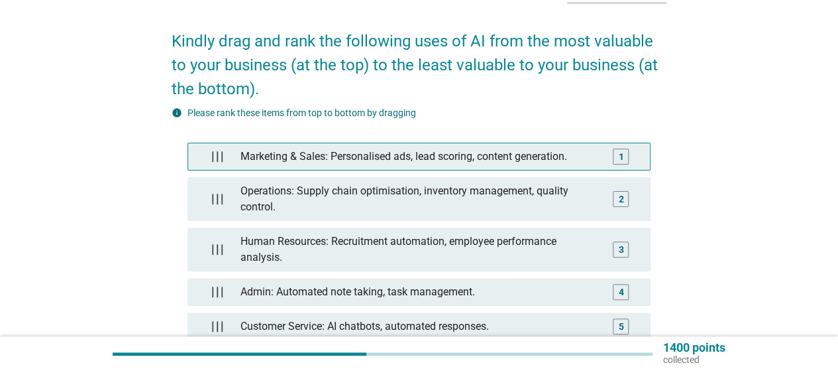
click at [493, 150] on div "Marketing & Sales: Personalised ads, lead scoring, content generation." at bounding box center [418, 156] width 367 height 27
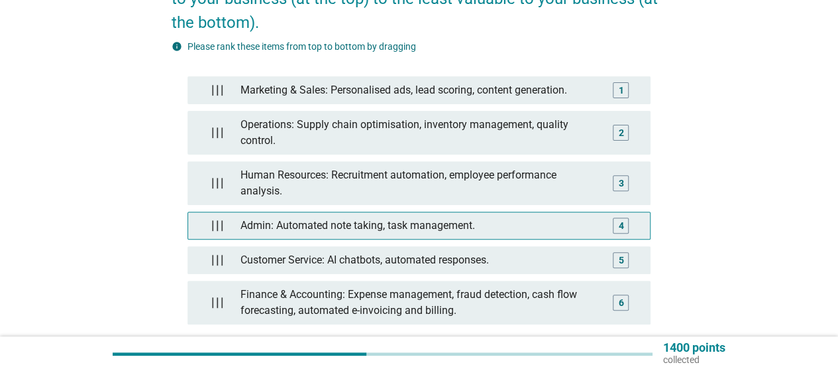
scroll to position [288, 0]
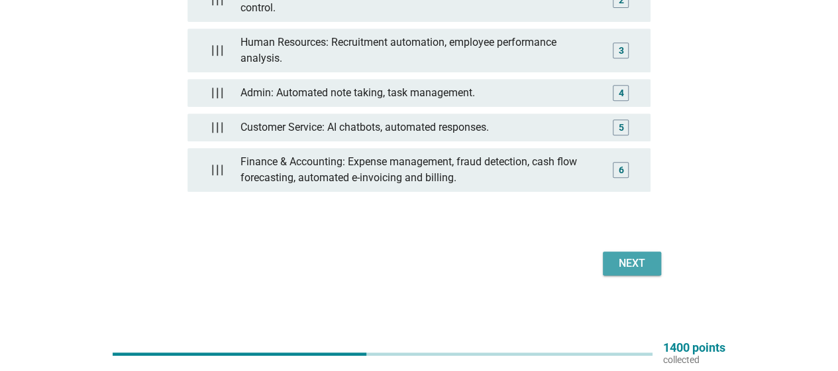
click at [618, 259] on div "Next" at bounding box center [632, 263] width 37 height 16
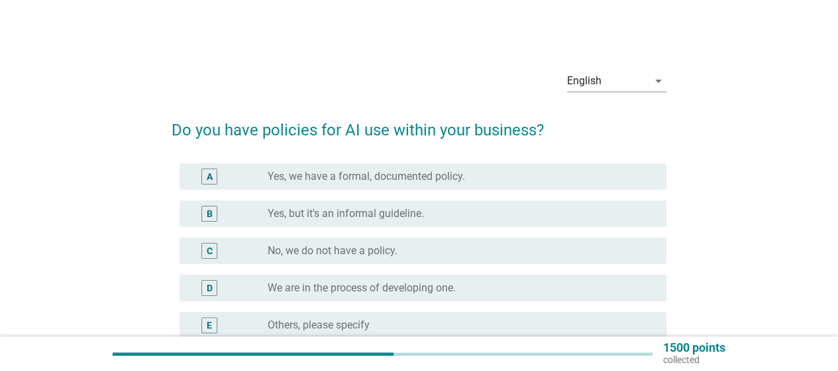
scroll to position [66, 0]
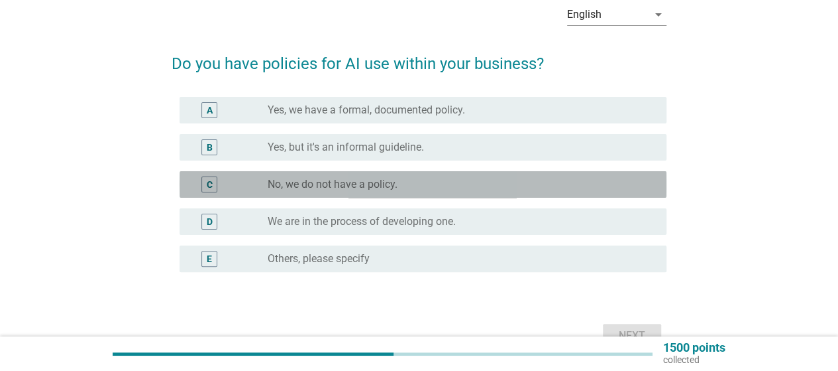
click at [483, 192] on div "radio_button_unchecked No, we do not have a policy." at bounding box center [462, 184] width 388 height 16
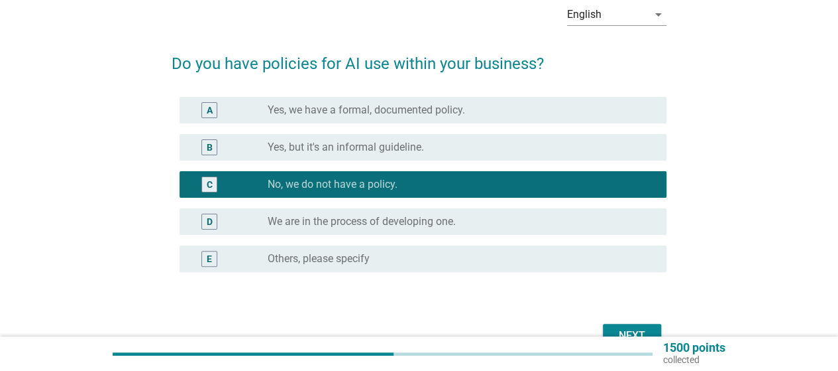
click at [620, 333] on div "Next" at bounding box center [632, 335] width 37 height 16
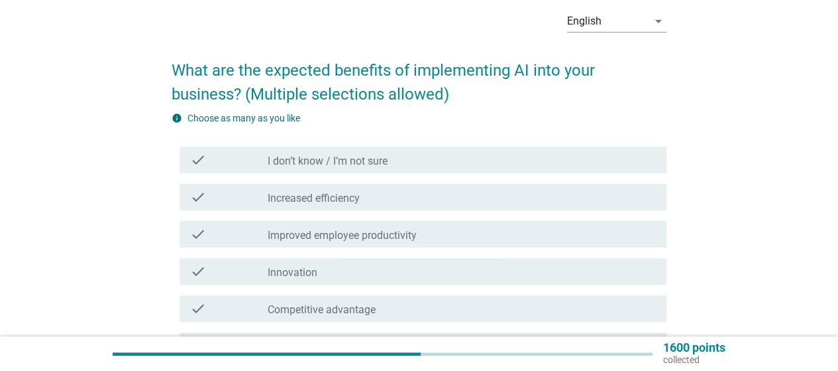
scroll to position [133, 0]
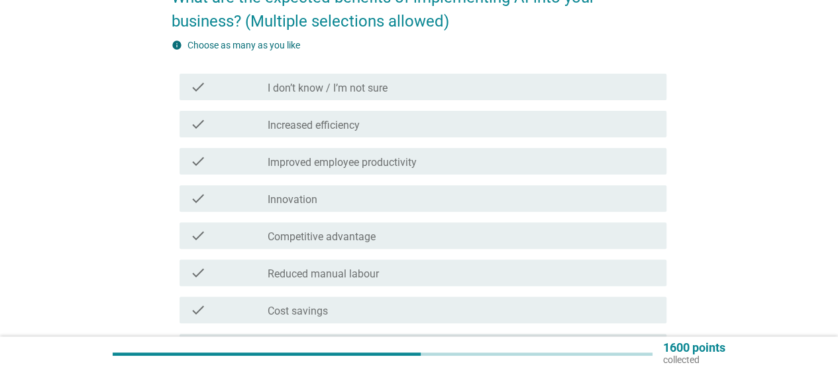
click at [387, 203] on div "check_box_outline_blank Innovation" at bounding box center [462, 198] width 388 height 16
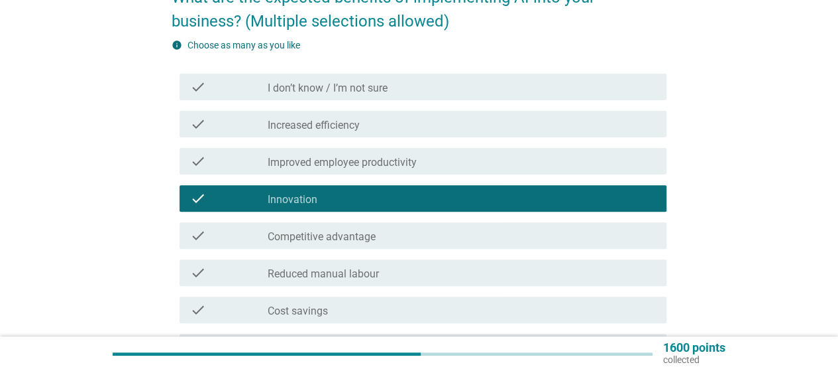
click at [384, 234] on div "check_box_outline_blank Competitive advantage" at bounding box center [462, 235] width 388 height 16
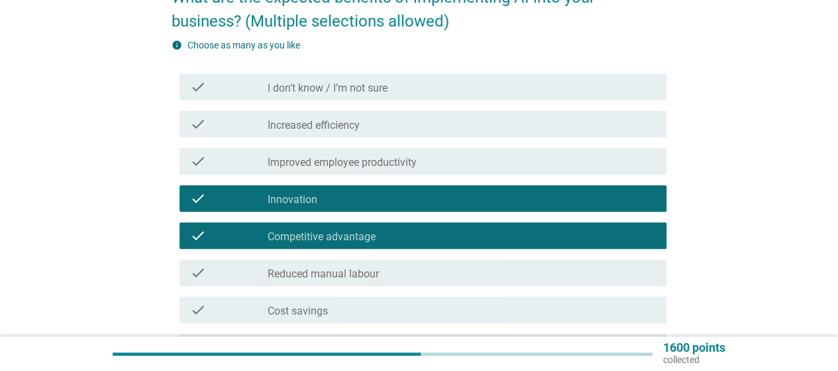
click at [391, 264] on div "check_box_outline_blank Reduced manual labour" at bounding box center [462, 272] width 388 height 16
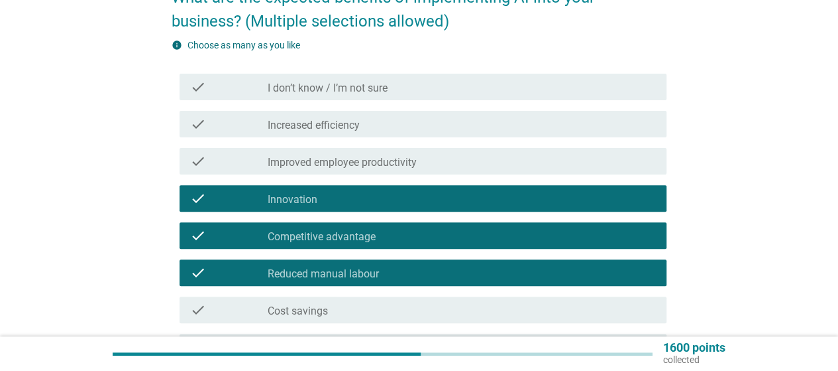
click at [351, 308] on div "check_box_outline_blank Cost savings" at bounding box center [462, 310] width 388 height 16
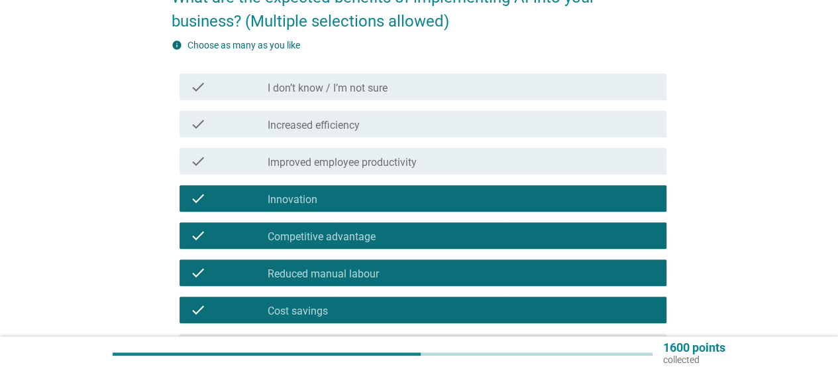
click at [396, 133] on div "check check_box_outline_blank Increased efficiency" at bounding box center [423, 124] width 487 height 27
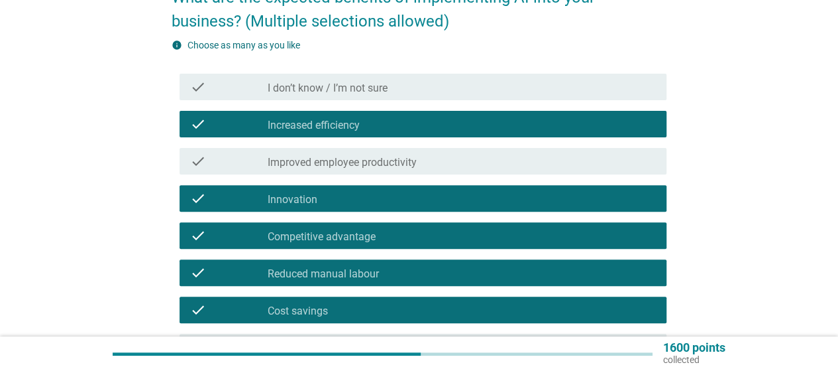
drag, startPoint x: 399, startPoint y: 156, endPoint x: 402, endPoint y: 127, distance: 29.9
click at [399, 157] on label "Improved employee productivity" at bounding box center [342, 162] width 149 height 13
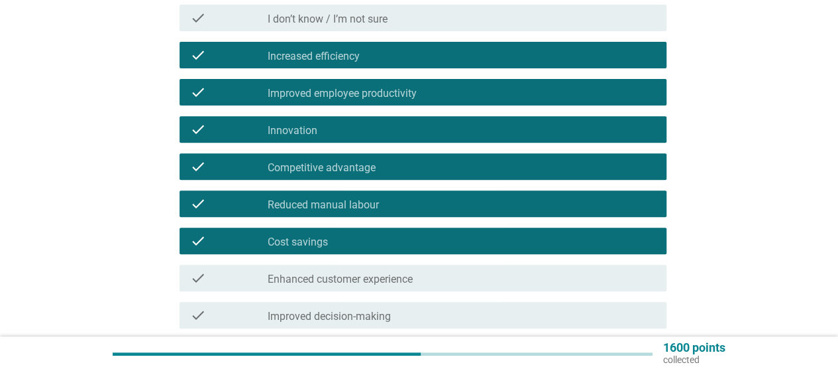
scroll to position [265, 0]
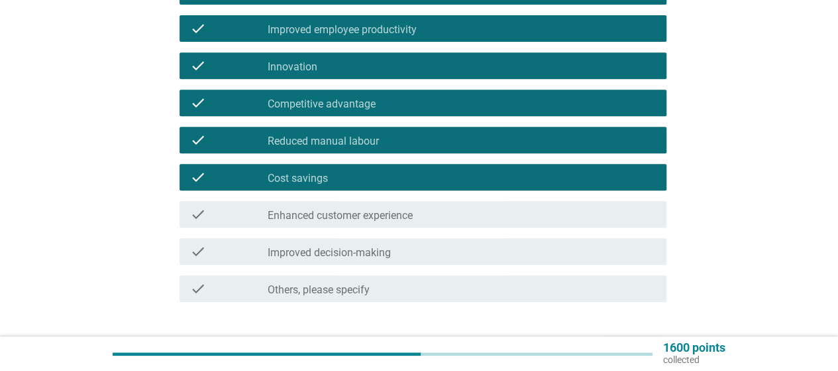
click at [445, 196] on div "check check_box_outline_blank Enhanced customer experience" at bounding box center [419, 214] width 495 height 37
click at [433, 212] on div "check_box_outline_blank Enhanced customer experience" at bounding box center [462, 214] width 388 height 16
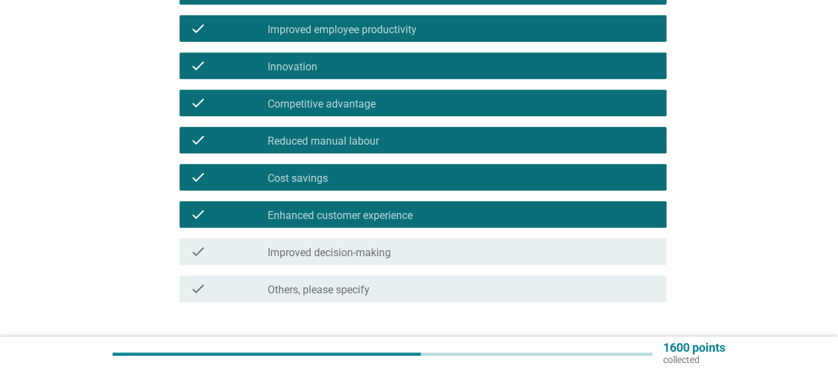
click at [422, 213] on div "check_box_outline_blank Enhanced customer experience" at bounding box center [462, 214] width 388 height 16
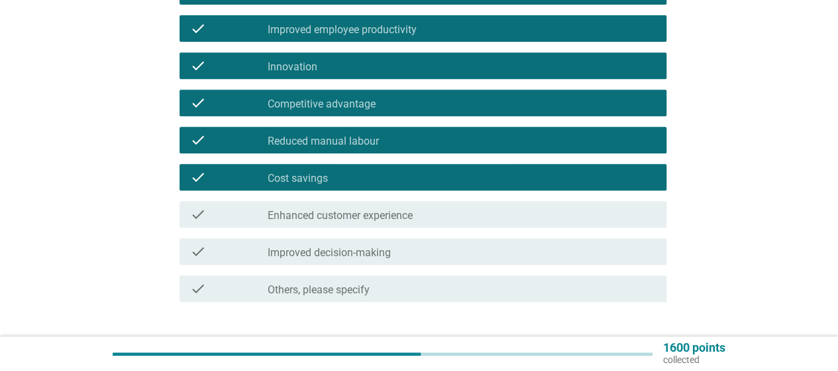
click at [411, 243] on div "check_box_outline_blank Improved decision-making" at bounding box center [462, 251] width 388 height 16
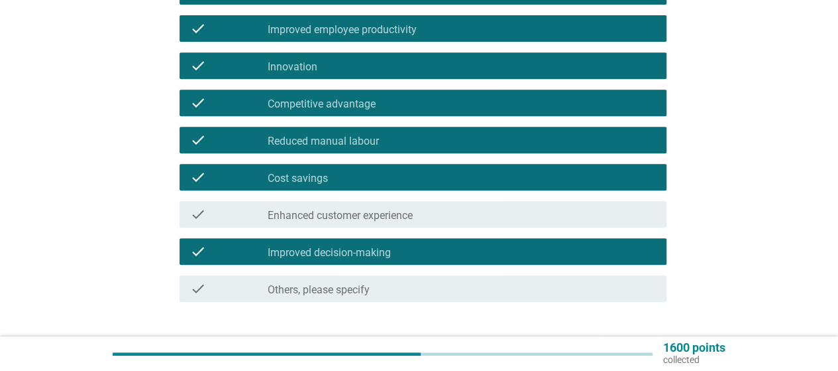
click at [424, 251] on div "check_box_outline_blank Improved decision-making" at bounding box center [462, 251] width 388 height 16
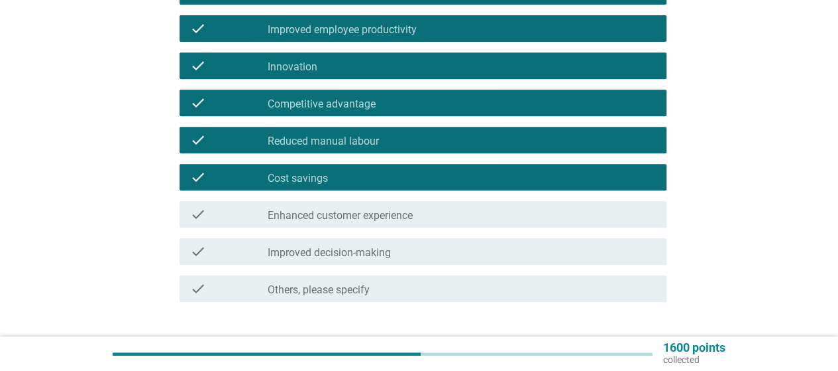
click at [571, 255] on div "check_box_outline_blank Improved decision-making" at bounding box center [462, 251] width 388 height 16
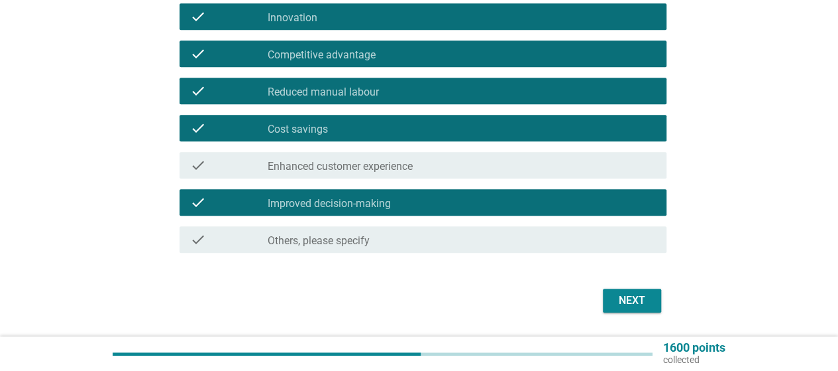
scroll to position [354, 0]
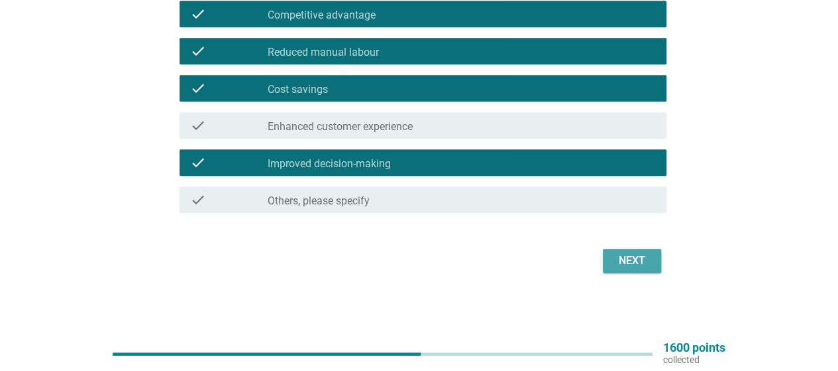
click at [643, 260] on div "Next" at bounding box center [632, 261] width 37 height 16
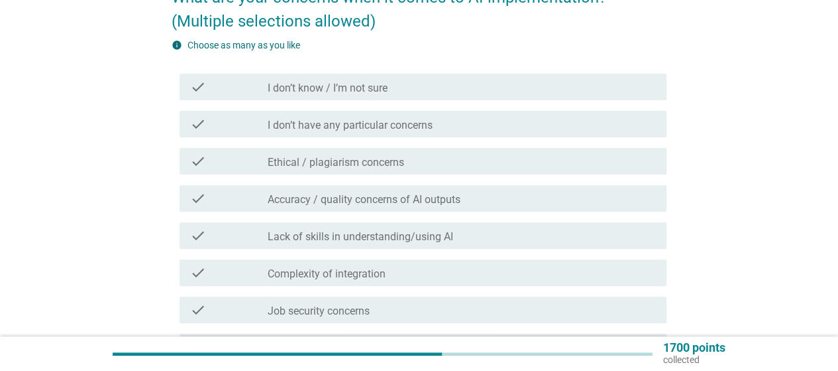
scroll to position [199, 0]
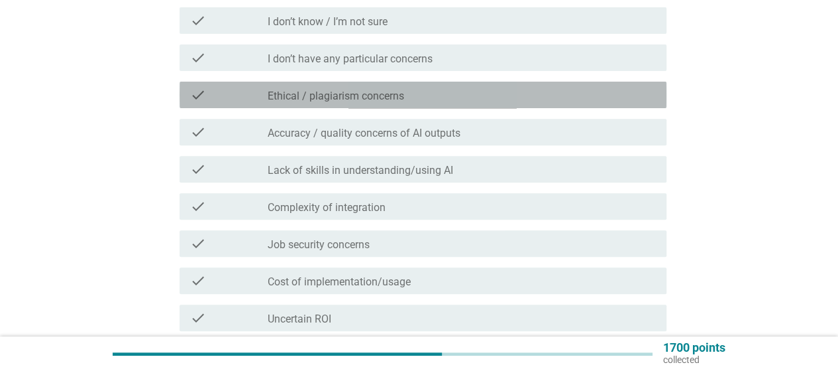
click at [431, 100] on div "check_box_outline_blank Ethical / plagiarism concerns" at bounding box center [462, 95] width 388 height 16
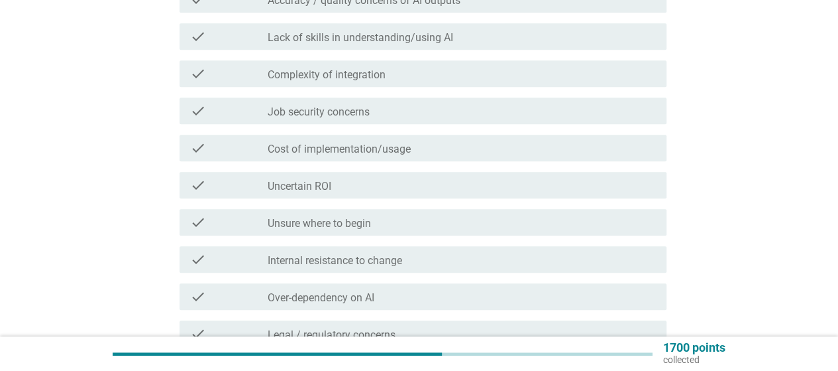
scroll to position [398, 0]
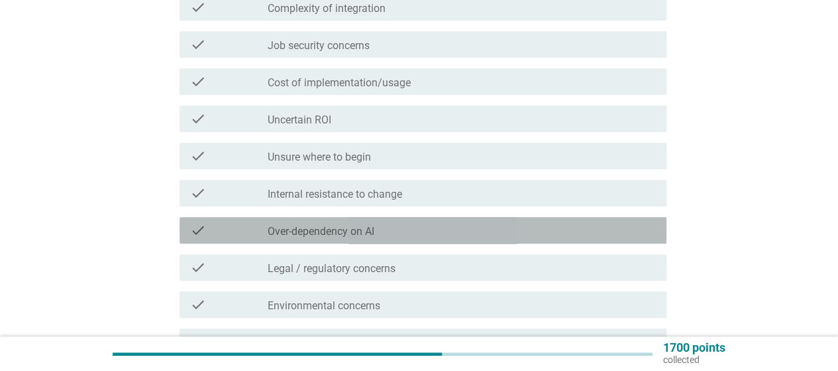
click at [453, 225] on div "check_box_outline_blank Over-dependency on AI" at bounding box center [462, 230] width 388 height 16
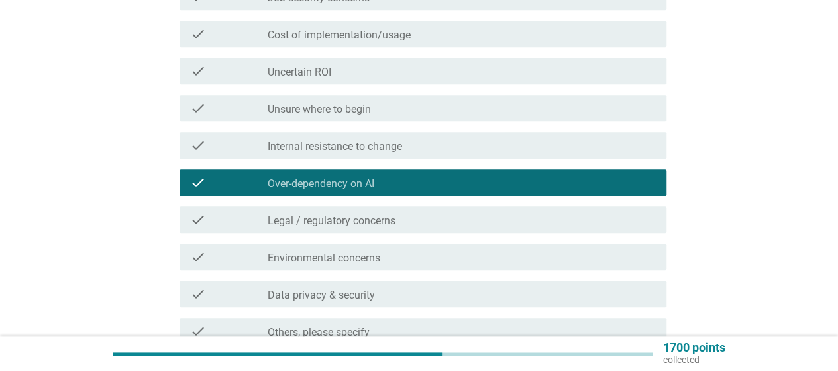
scroll to position [464, 0]
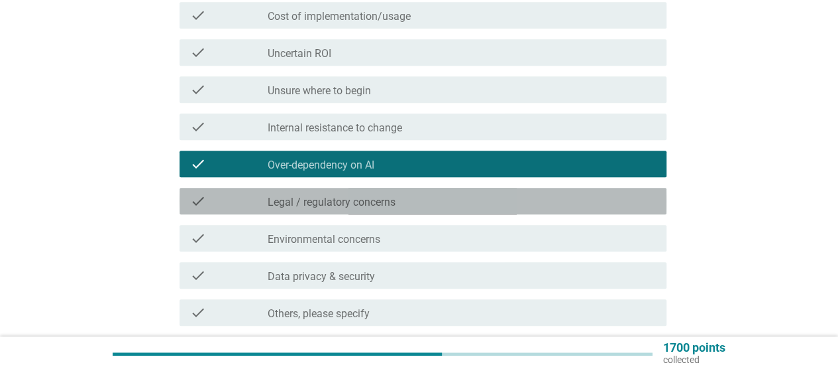
click at [452, 205] on div "check_box_outline_blank Legal / regulatory concerns" at bounding box center [462, 201] width 388 height 16
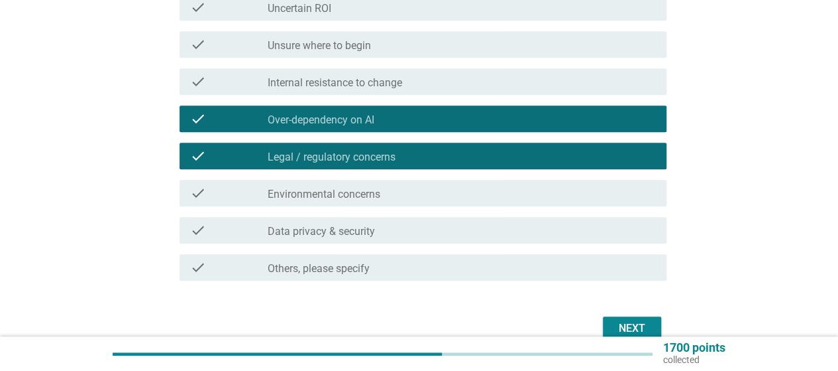
scroll to position [530, 0]
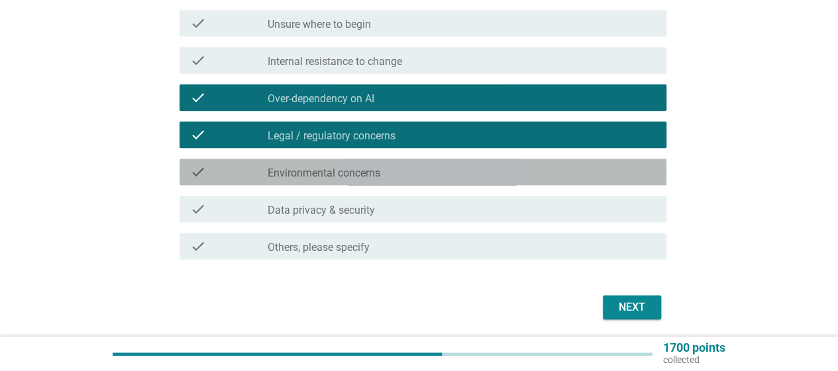
click at [441, 174] on div "check_box_outline_blank Environmental concerns" at bounding box center [462, 172] width 388 height 16
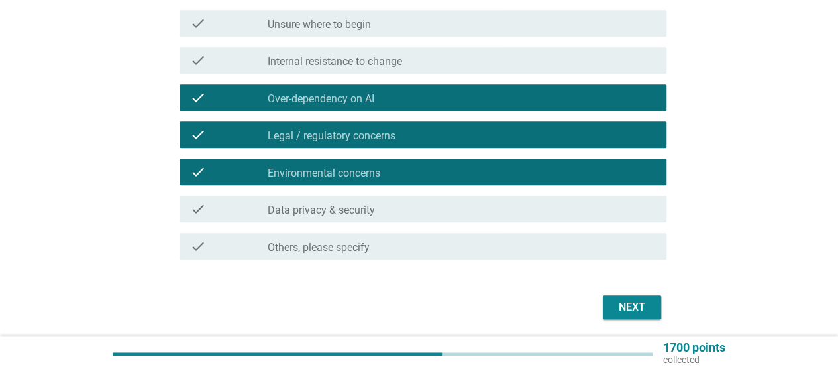
click at [426, 211] on div "check_box_outline_blank Data privacy & security" at bounding box center [462, 209] width 388 height 16
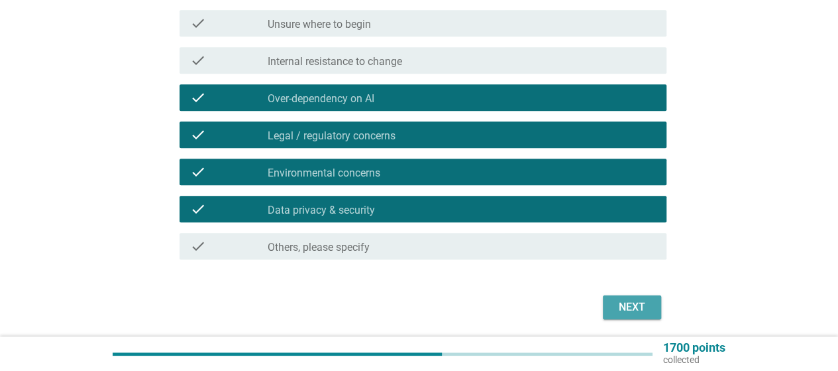
click at [620, 296] on button "Next" at bounding box center [632, 307] width 58 height 24
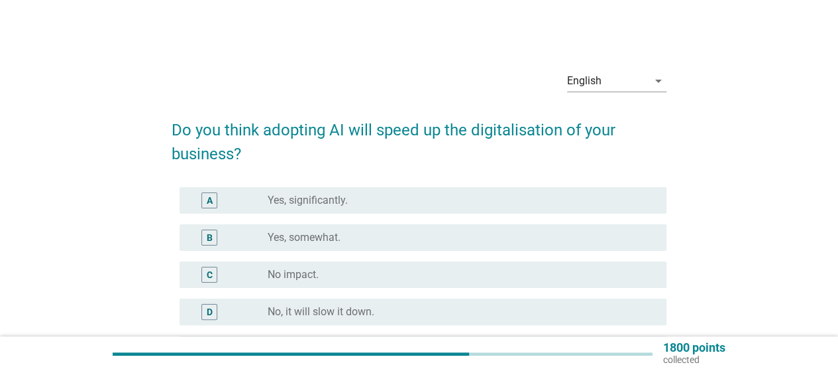
click at [425, 201] on div "radio_button_unchecked Yes, significantly." at bounding box center [457, 200] width 378 height 13
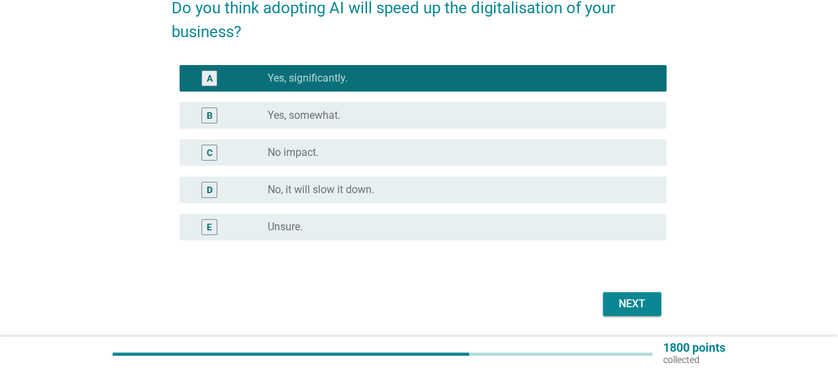
scroll to position [164, 0]
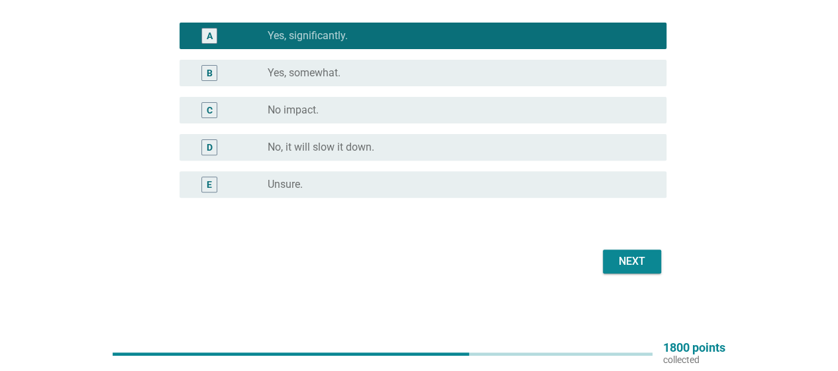
click at [603, 260] on div "Next" at bounding box center [419, 261] width 495 height 32
click at [612, 262] on button "Next" at bounding box center [632, 261] width 58 height 24
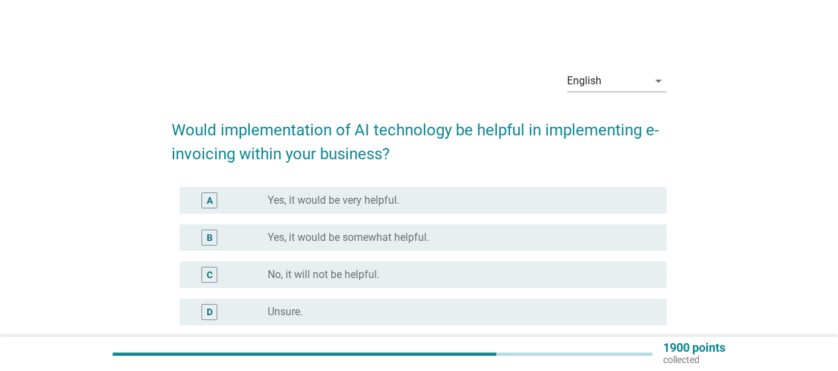
click at [406, 203] on div "radio_button_unchecked Yes, it would be very helpful." at bounding box center [457, 200] width 378 height 13
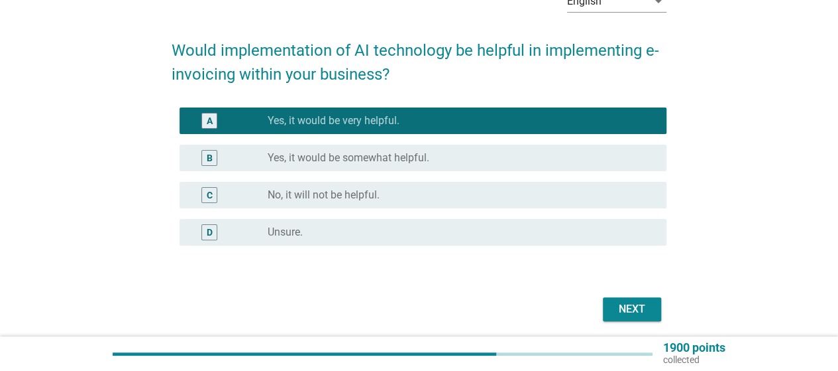
scroll to position [127, 0]
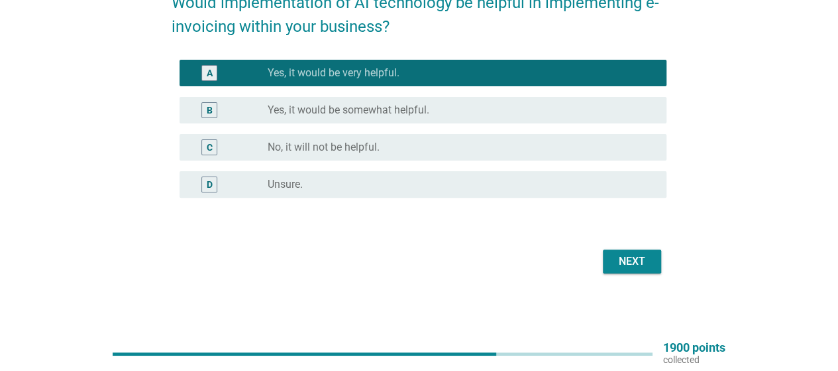
click at [626, 258] on div "Next" at bounding box center [632, 261] width 37 height 16
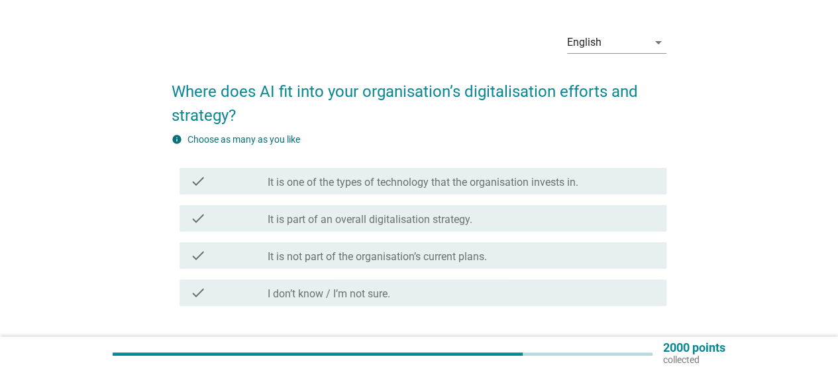
scroll to position [66, 0]
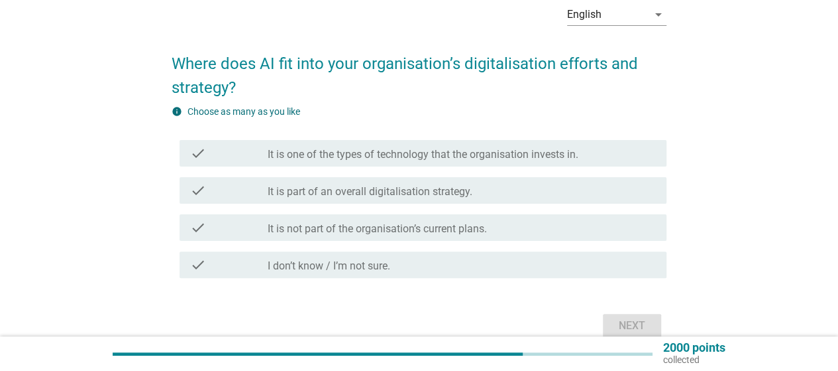
click at [452, 227] on label "It is not part of the organisation’s current plans." at bounding box center [377, 228] width 219 height 13
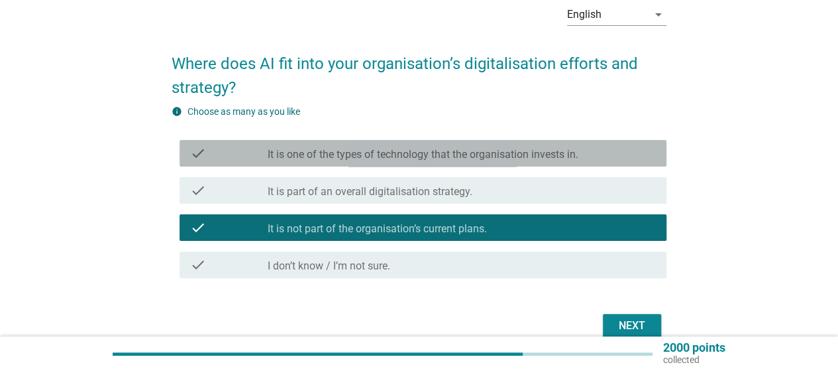
click at [487, 160] on label "It is one of the types of technology that the organisation invests in." at bounding box center [423, 154] width 311 height 13
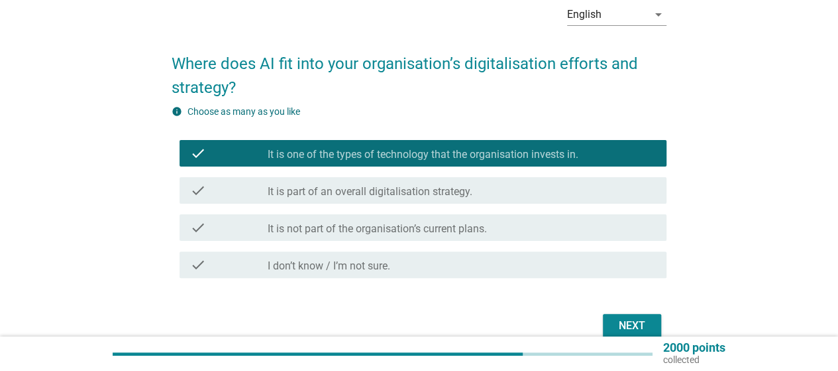
click at [504, 193] on div "check_box_outline_blank It is part of an overall digitalisation strategy." at bounding box center [462, 190] width 388 height 16
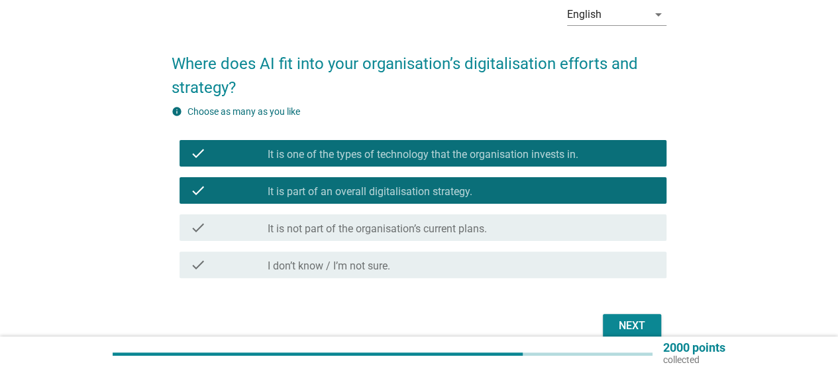
click at [476, 164] on div "check check_box It is one of the types of technology that the organisation inve…" at bounding box center [423, 153] width 487 height 27
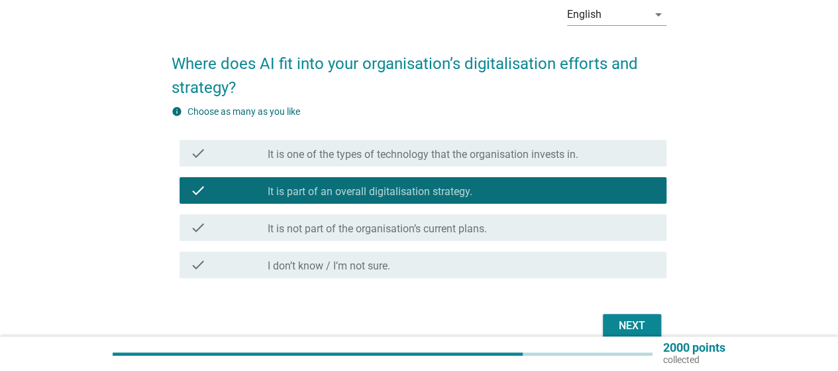
click at [449, 185] on label "It is part of an overall digitalisation strategy." at bounding box center [370, 191] width 205 height 13
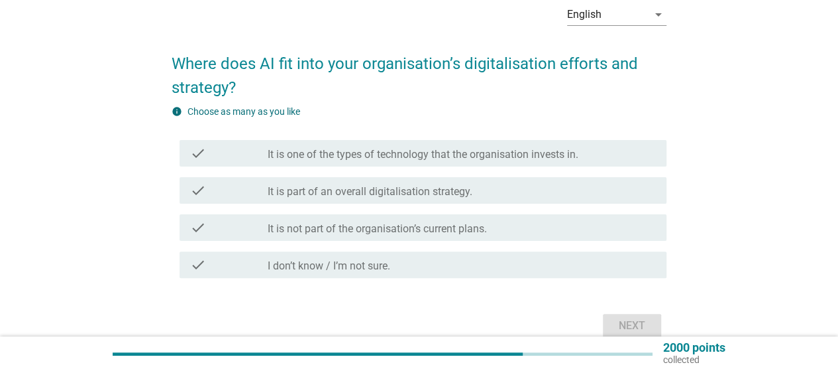
click at [430, 221] on div "check_box It is not part of the organisation’s current plans." at bounding box center [462, 227] width 388 height 16
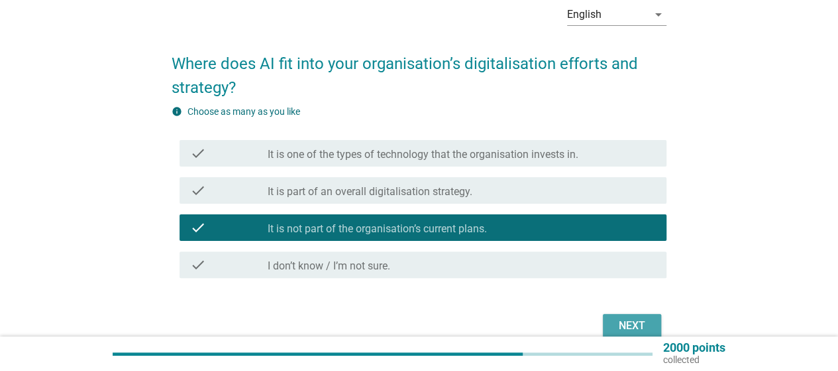
click at [633, 321] on div "Next" at bounding box center [632, 325] width 37 height 16
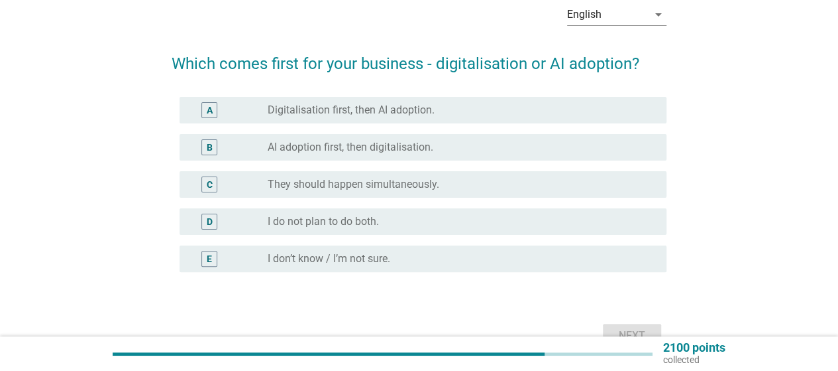
click at [459, 187] on div "radio_button_unchecked They should happen simultaneously." at bounding box center [457, 184] width 378 height 13
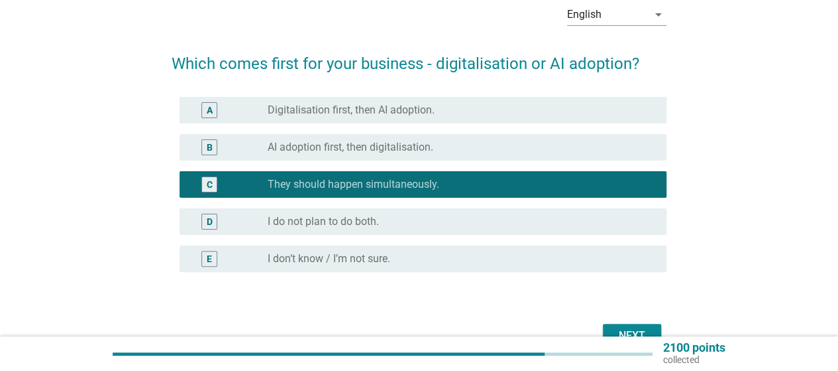
click at [635, 327] on button "Next" at bounding box center [632, 335] width 58 height 24
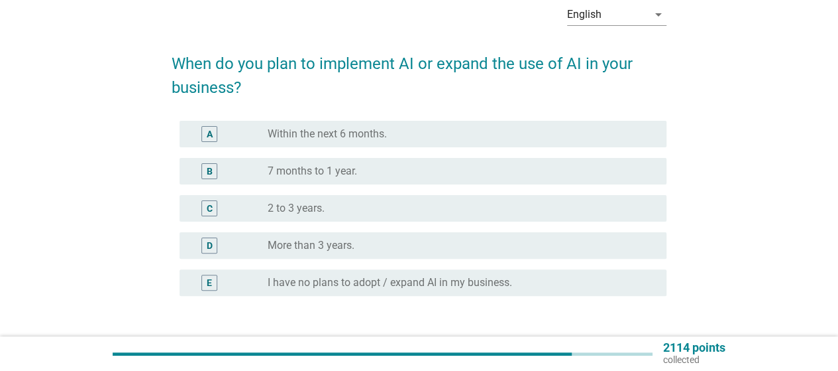
scroll to position [0, 0]
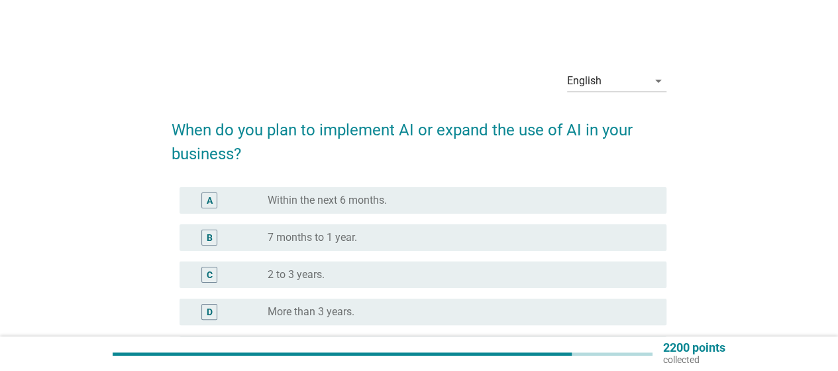
click at [459, 193] on div "radio_button_unchecked Within the next 6 months." at bounding box center [462, 200] width 388 height 16
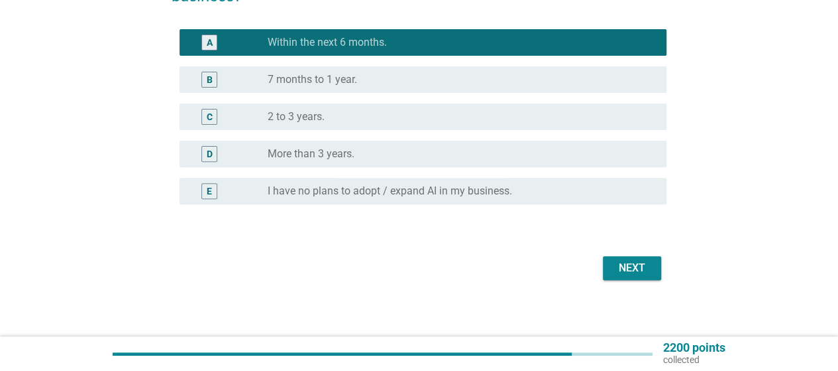
scroll to position [164, 0]
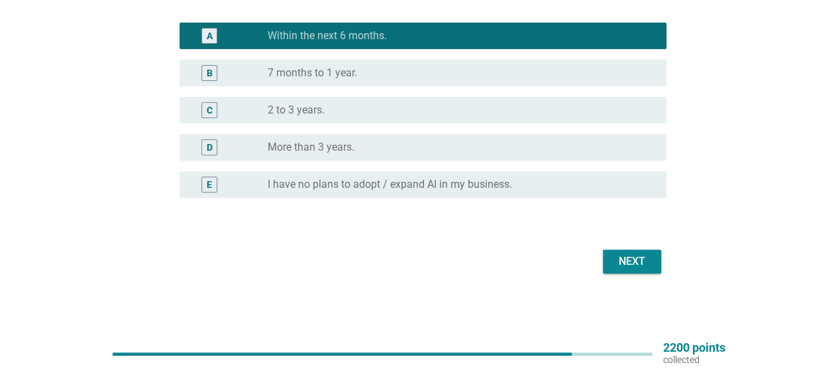
click at [636, 266] on div "Next" at bounding box center [632, 261] width 37 height 16
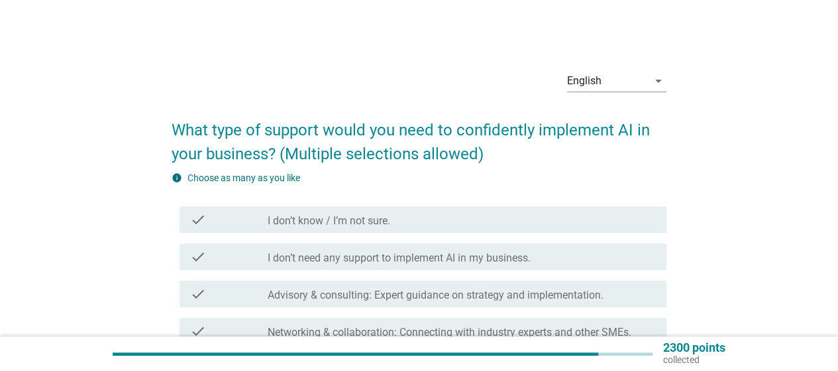
scroll to position [66, 0]
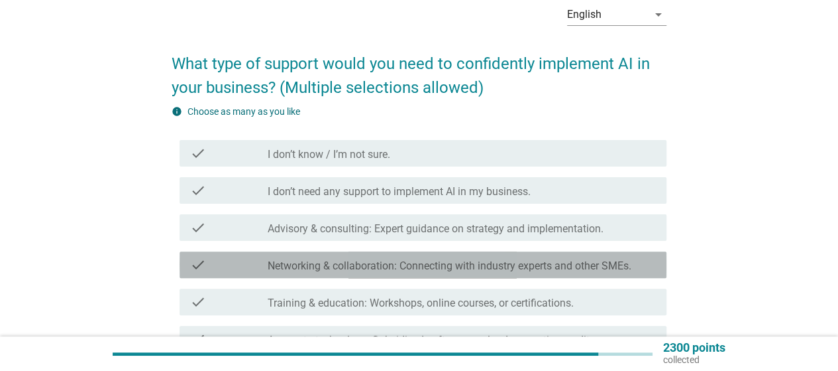
click at [468, 261] on label "Networking & collaboration: Connecting with industry experts and other SMEs." at bounding box center [450, 265] width 364 height 13
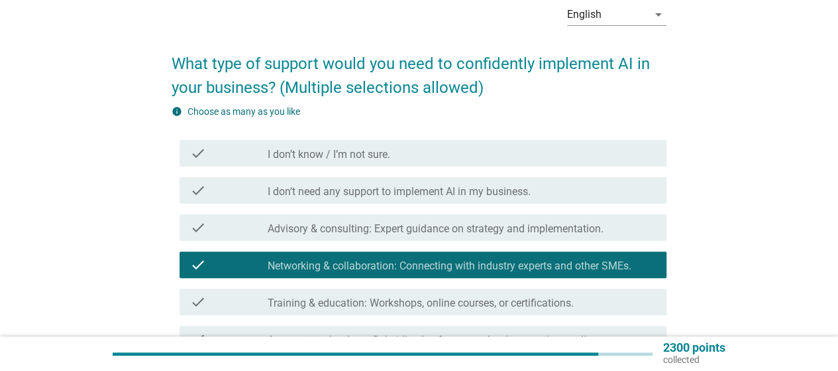
click at [456, 290] on div "check check_box_outline_blank Training & education: Workshops, online courses, …" at bounding box center [423, 301] width 487 height 27
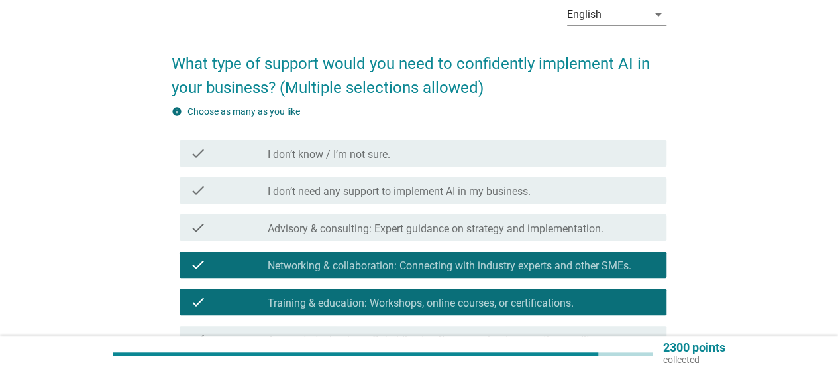
scroll to position [133, 0]
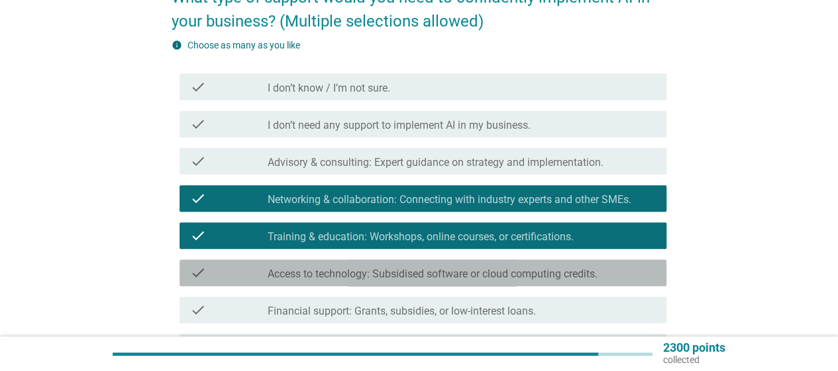
click at [453, 272] on label "Access to technology: Subsidised software or cloud computing credits." at bounding box center [433, 273] width 330 height 13
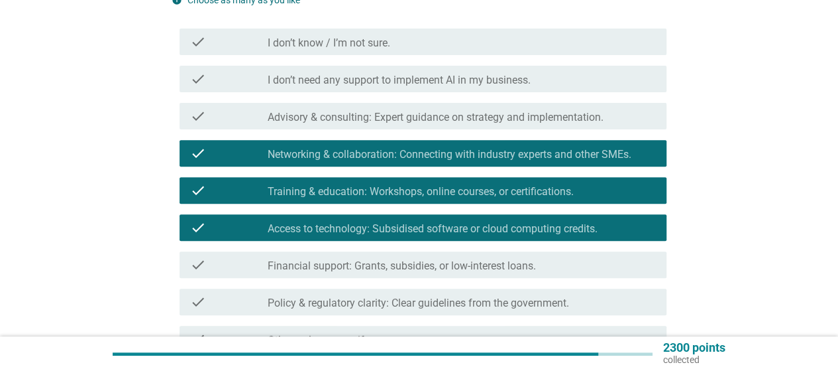
scroll to position [199, 0]
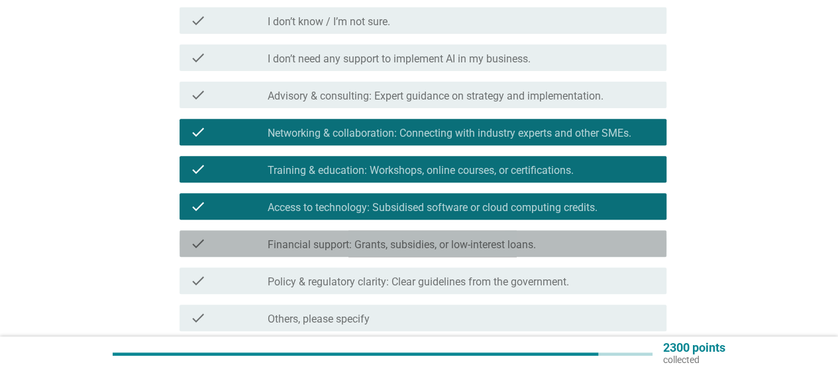
click at [445, 243] on label "Financial support: Grants, subsidies, or low-interest loans." at bounding box center [402, 244] width 268 height 13
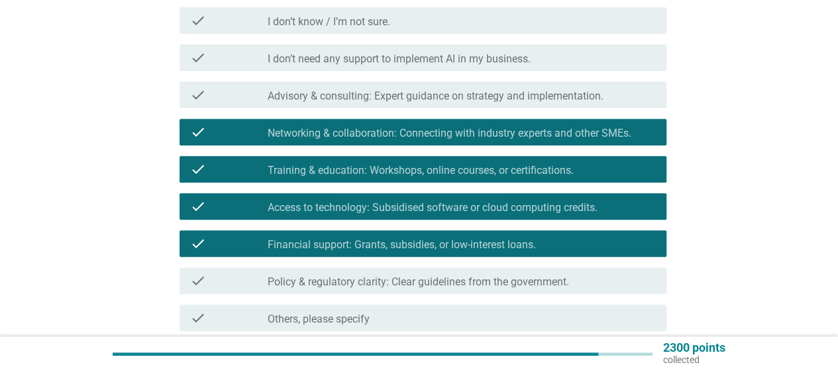
click at [443, 277] on label "Policy & regulatory clarity: Clear guidelines from the government." at bounding box center [419, 281] width 302 height 13
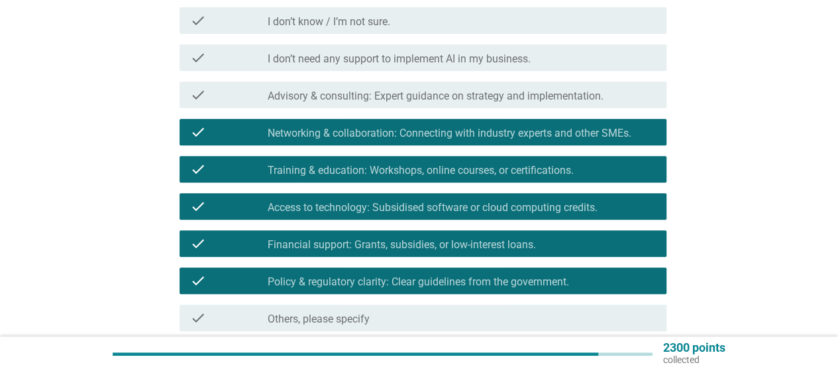
scroll to position [317, 0]
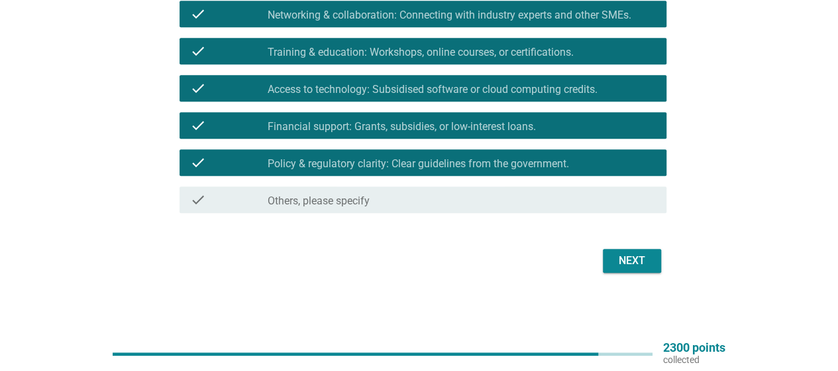
click at [646, 262] on div "Next" at bounding box center [632, 261] width 37 height 16
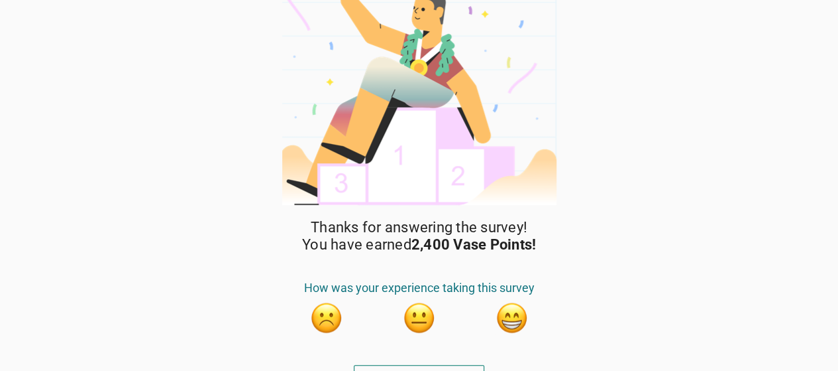
scroll to position [49, 0]
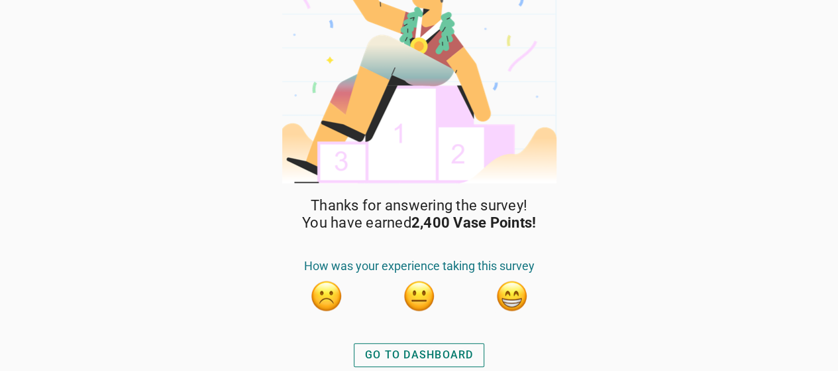
click at [461, 356] on div "GO TO DASHBOARD" at bounding box center [419, 355] width 109 height 16
